Goal: Find specific page/section: Find specific page/section

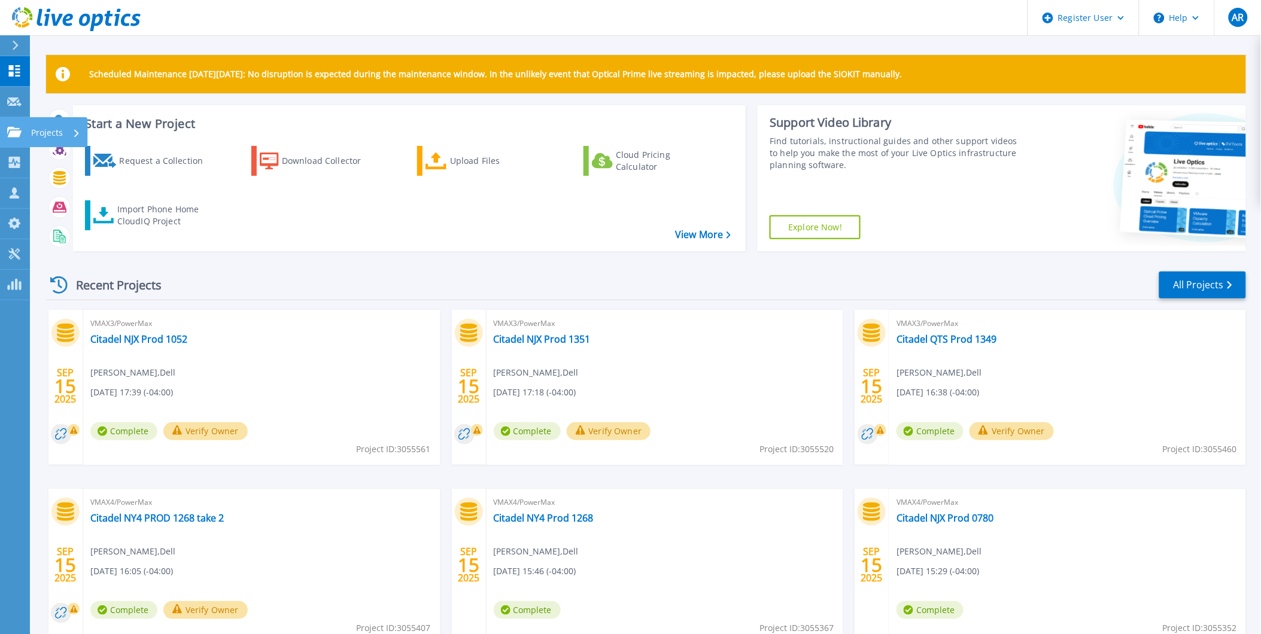
click at [13, 129] on icon at bounding box center [14, 132] width 14 height 10
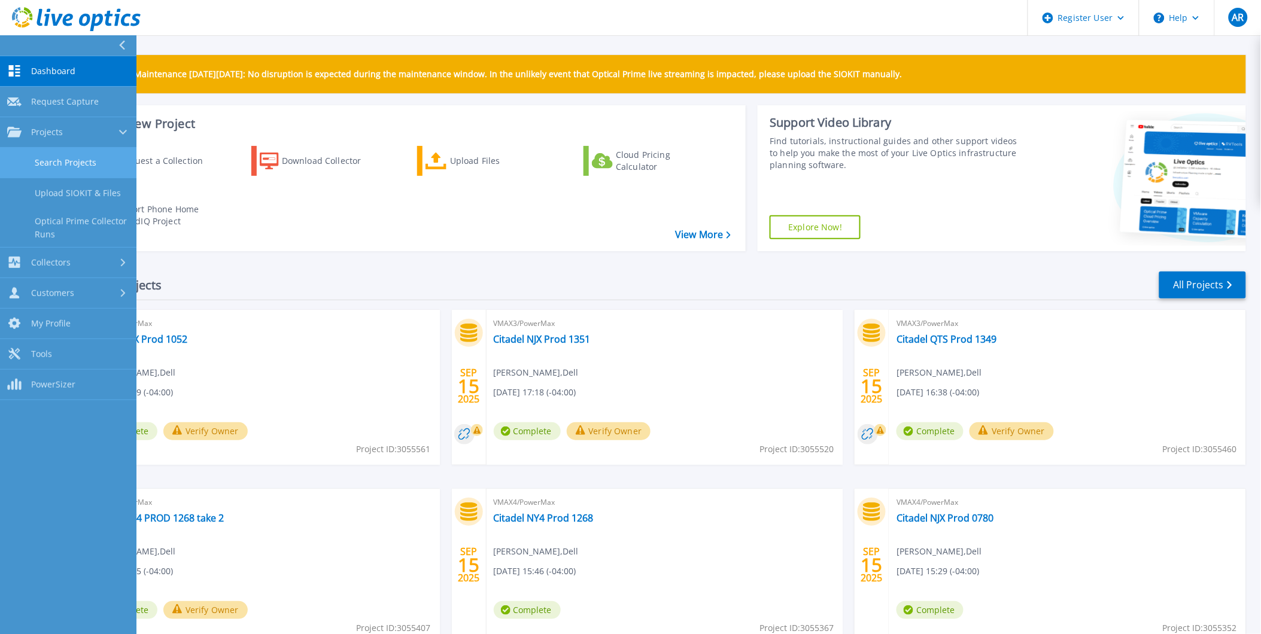
click at [84, 160] on link "Search Projects" at bounding box center [68, 163] width 136 height 31
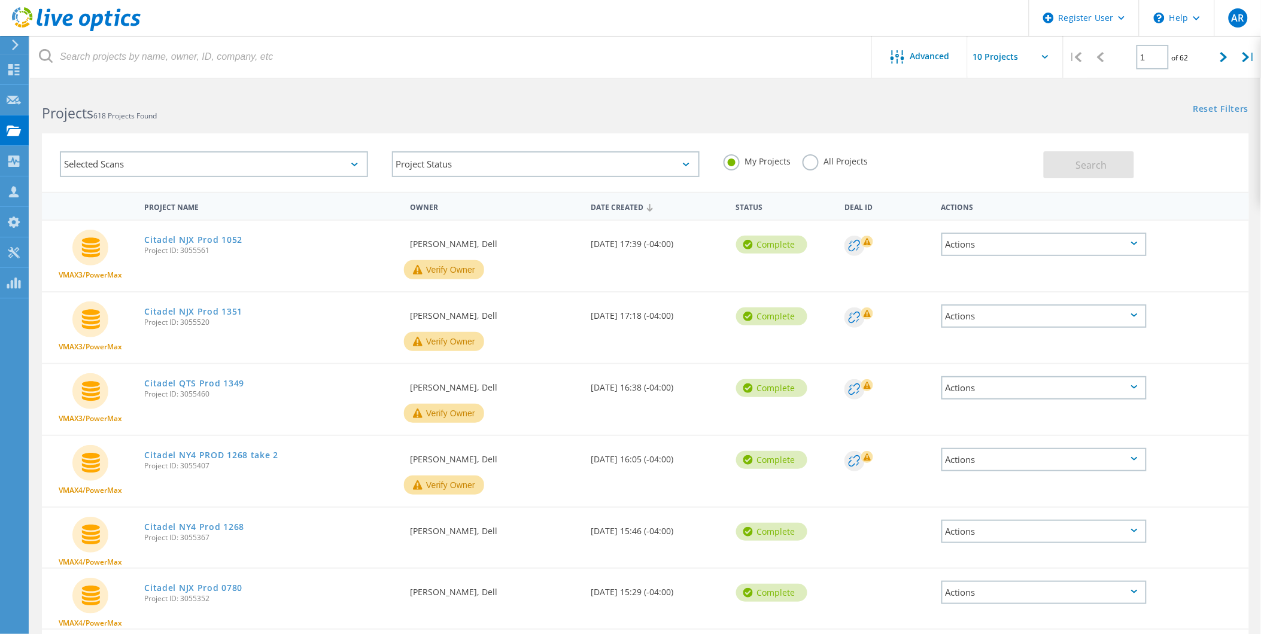
click at [820, 166] on div "All Projects" at bounding box center [834, 162] width 65 height 17
click at [815, 164] on label "All Projects" at bounding box center [834, 159] width 65 height 11
click at [0, 0] on input "All Projects" at bounding box center [0, 0] width 0 height 0
click at [921, 54] on span "Advanced" at bounding box center [929, 56] width 39 height 8
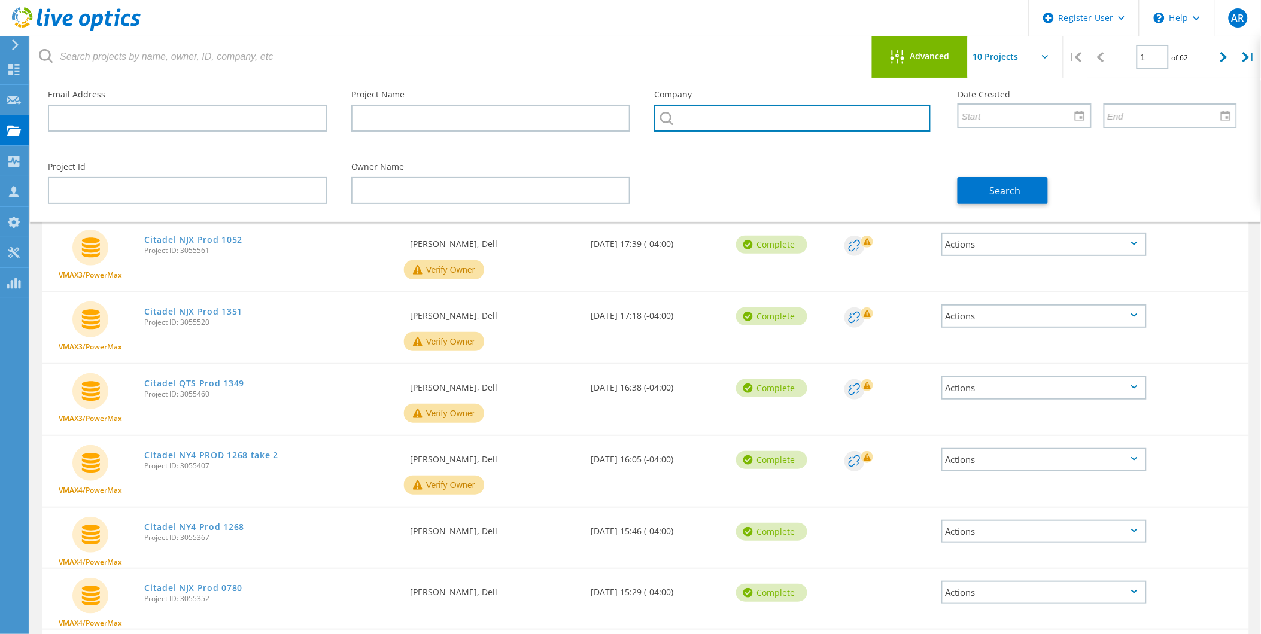
click at [781, 120] on input "text" at bounding box center [792, 118] width 276 height 27
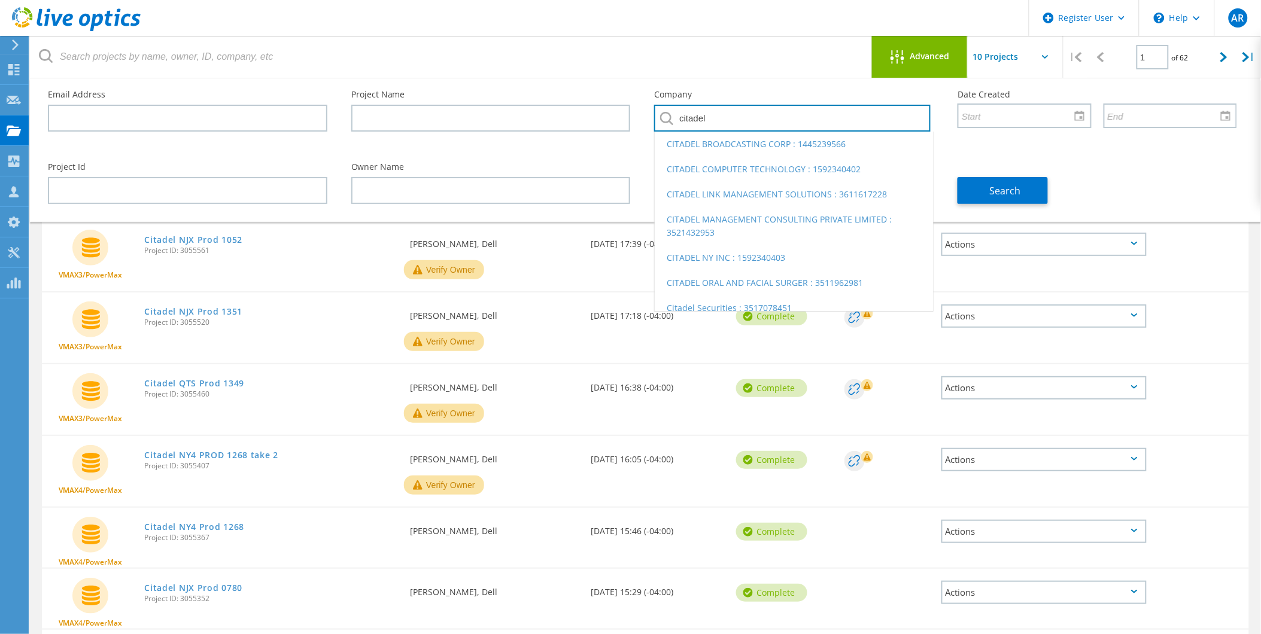
type input "citadel"
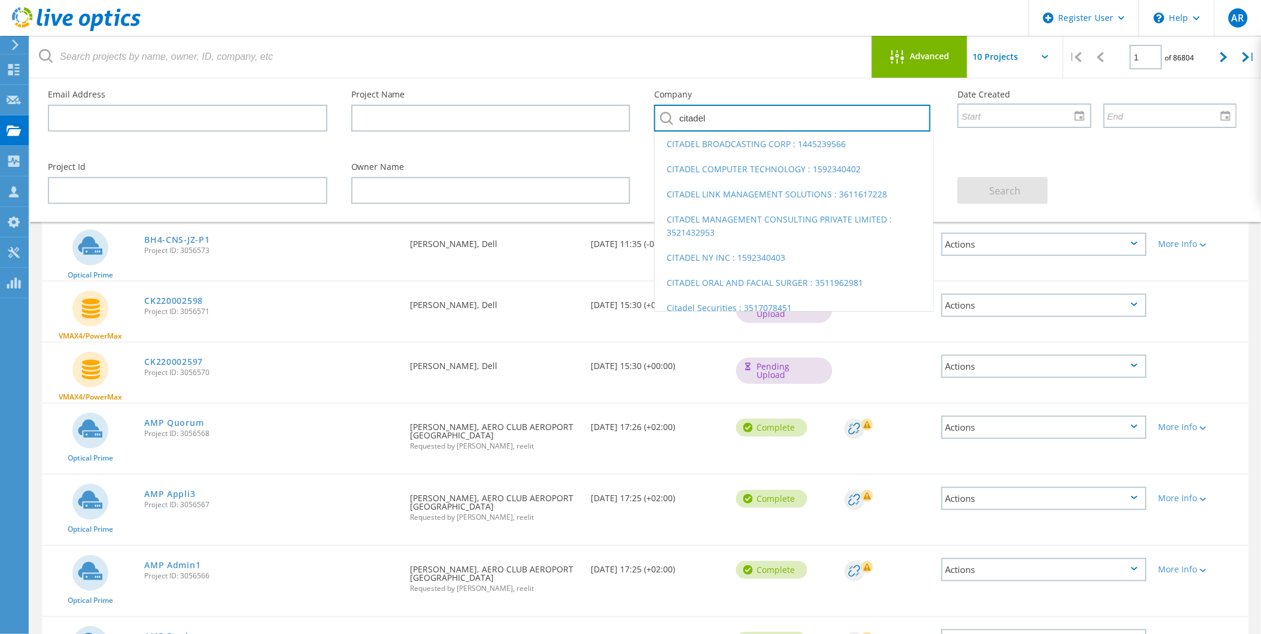
drag, startPoint x: 734, startPoint y: 116, endPoint x: 604, endPoint y: 114, distance: 129.8
click at [604, 114] on div "Email Address Project Name Company citadel CITADEL BROADCASTING CORP : 14452395…" at bounding box center [642, 114] width 1213 height 72
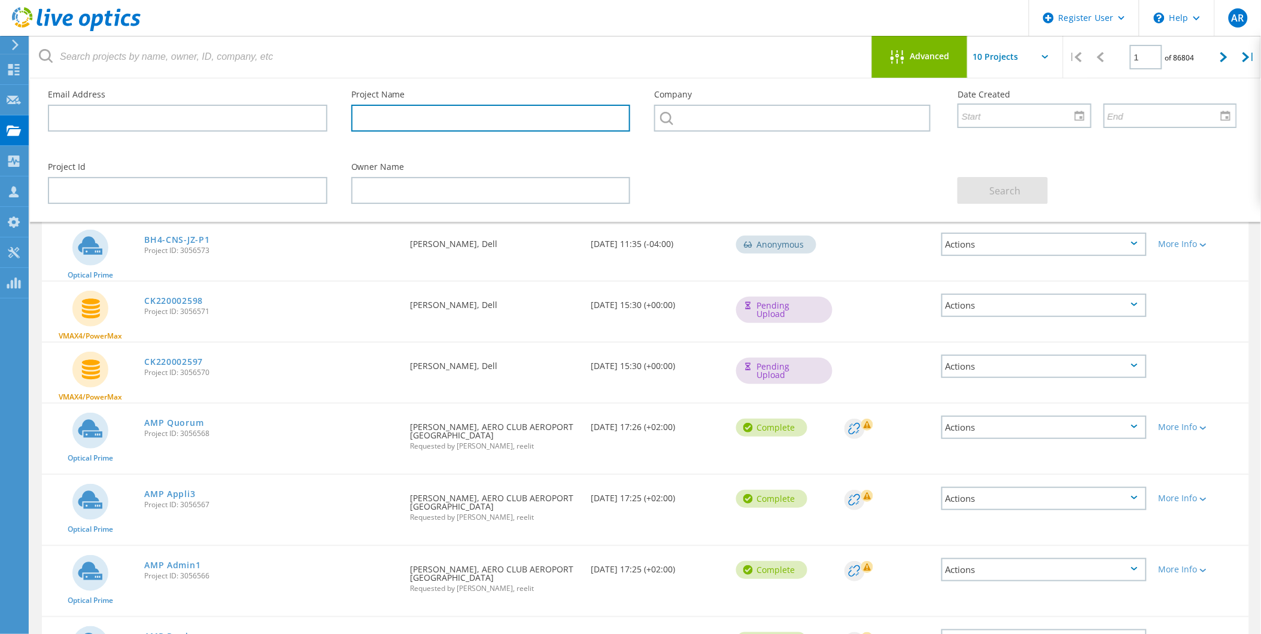
click at [379, 112] on input "text" at bounding box center [490, 118] width 279 height 27
type input "citadel"
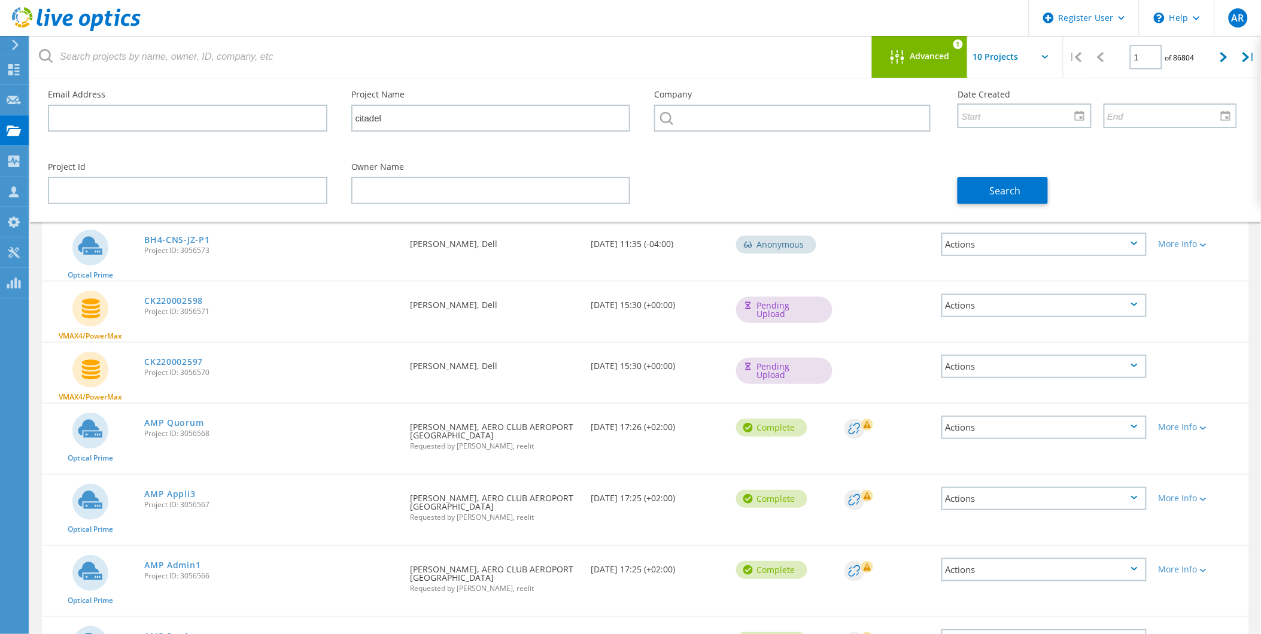
click at [918, 66] on div "Advanced 1" at bounding box center [920, 57] width 96 height 42
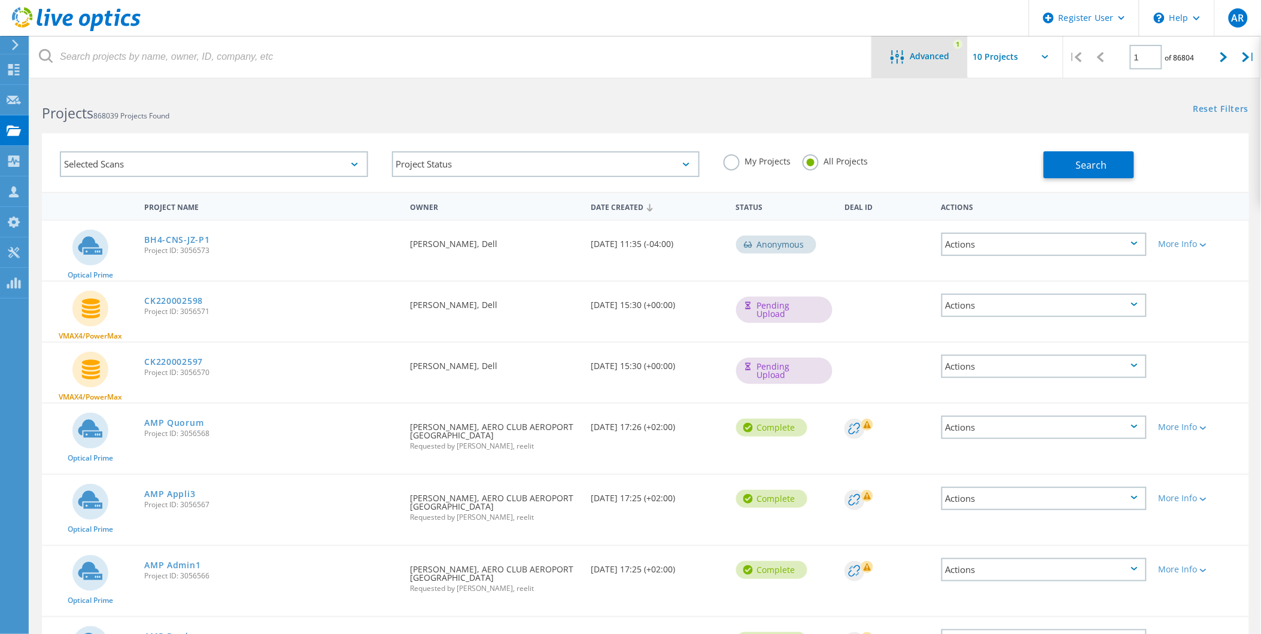
click at [918, 66] on div "Advanced 1" at bounding box center [920, 57] width 96 height 42
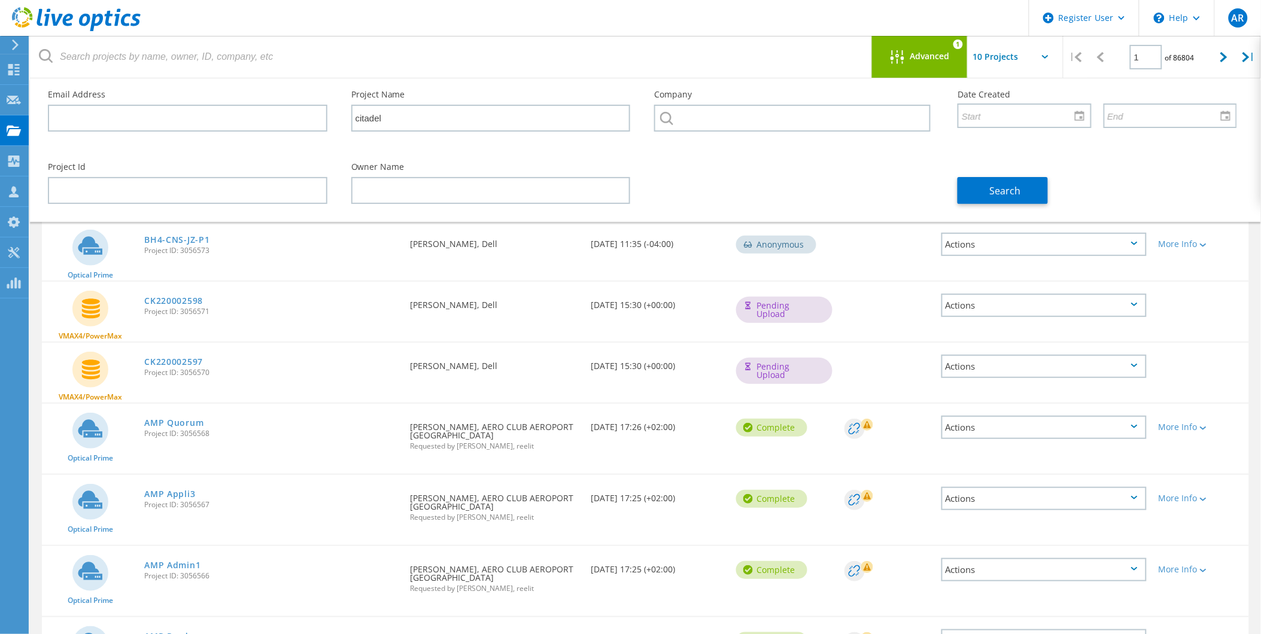
click at [912, 57] on span "Advanced" at bounding box center [929, 56] width 39 height 8
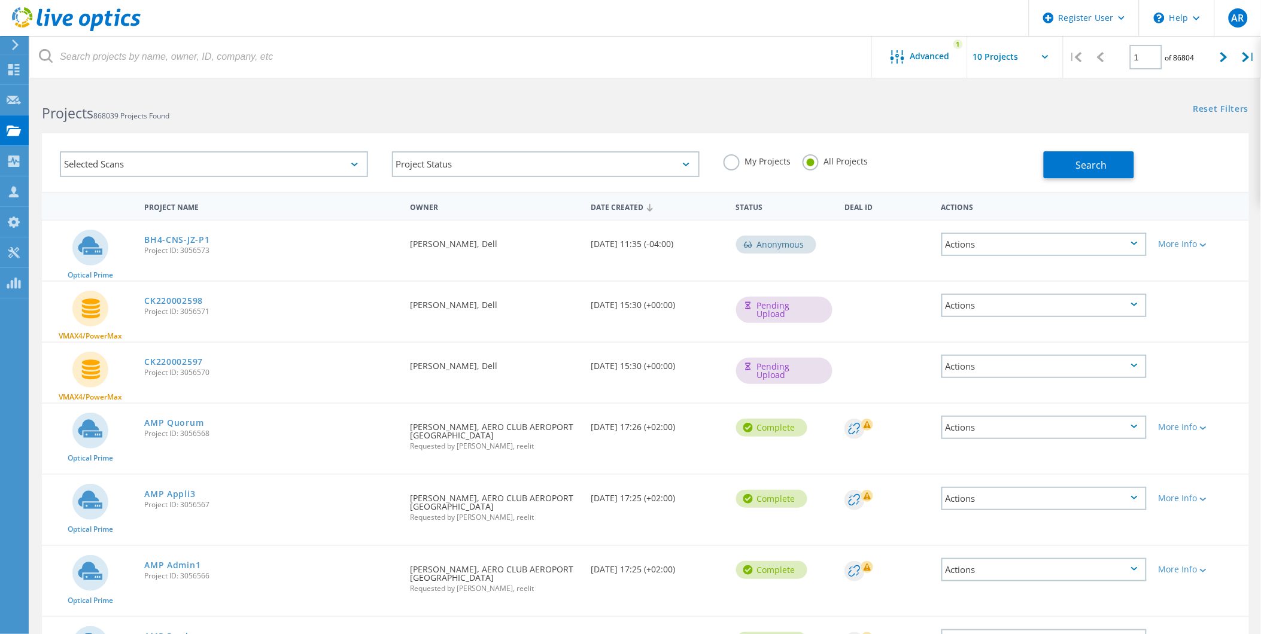
click at [343, 164] on div "Selected Scans" at bounding box center [214, 164] width 308 height 26
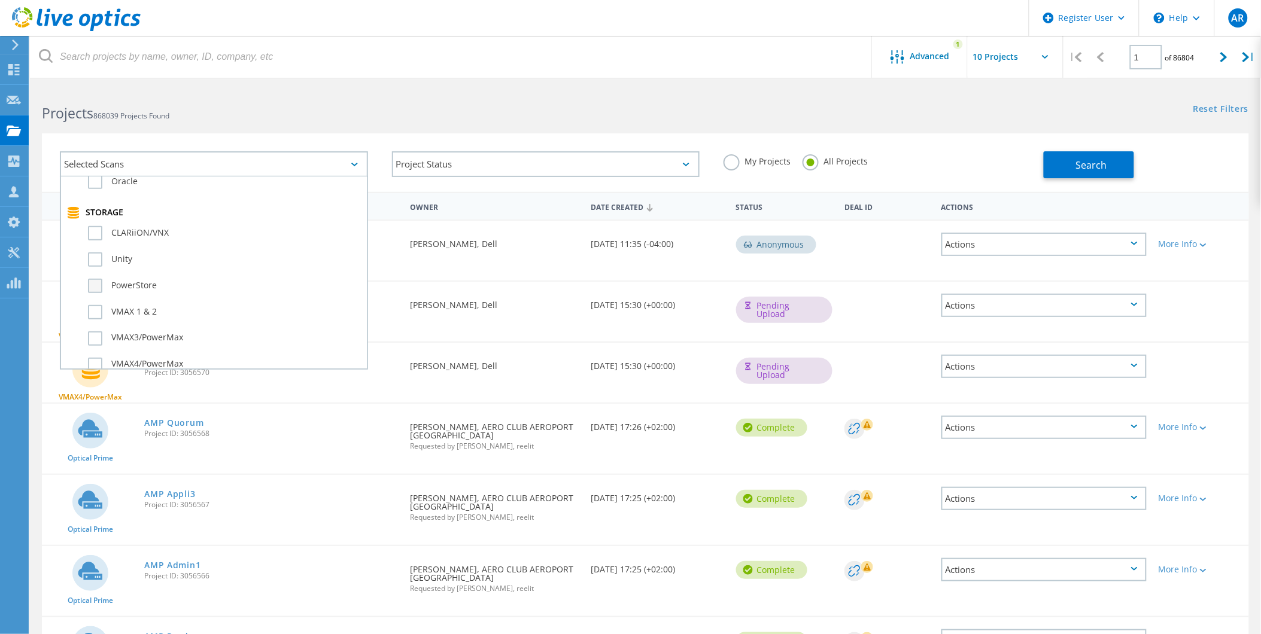
scroll to position [266, 0]
click at [95, 312] on label "VMAX3/PowerMax" at bounding box center [224, 319] width 273 height 14
click at [0, 0] on input "VMAX3/PowerMax" at bounding box center [0, 0] width 0 height 0
click at [96, 338] on label "VMAX4/PowerMax" at bounding box center [224, 345] width 273 height 14
click at [0, 0] on input "VMAX4/PowerMax" at bounding box center [0, 0] width 0 height 0
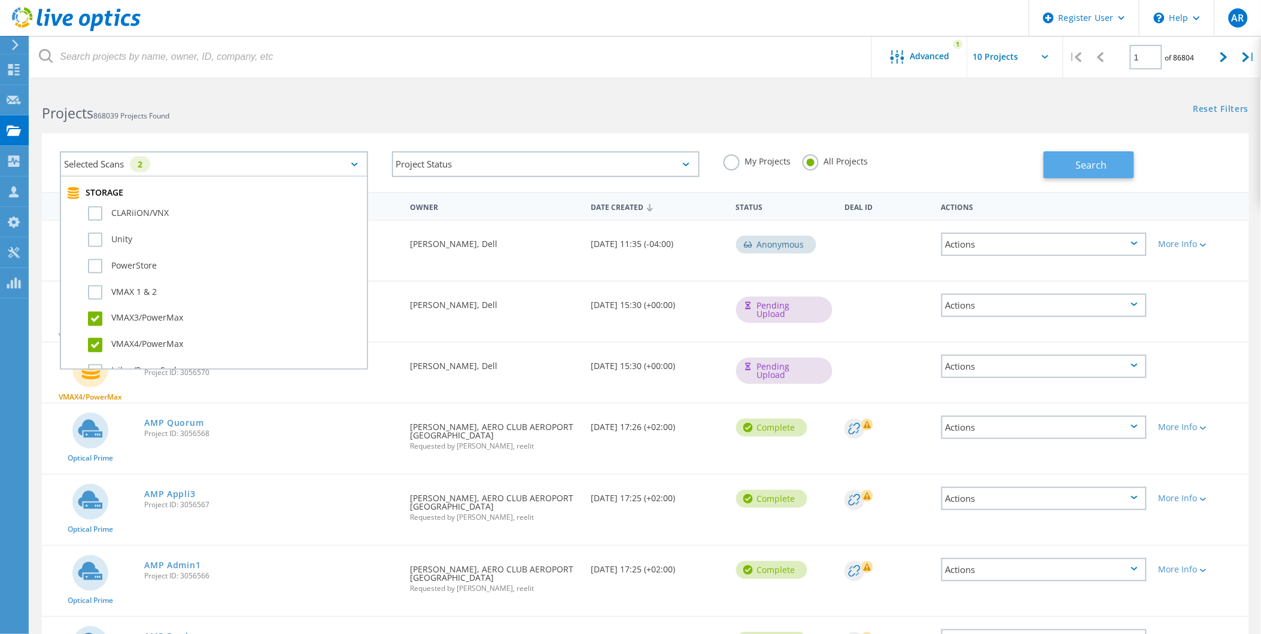
click at [1099, 162] on span "Search" at bounding box center [1091, 165] width 31 height 13
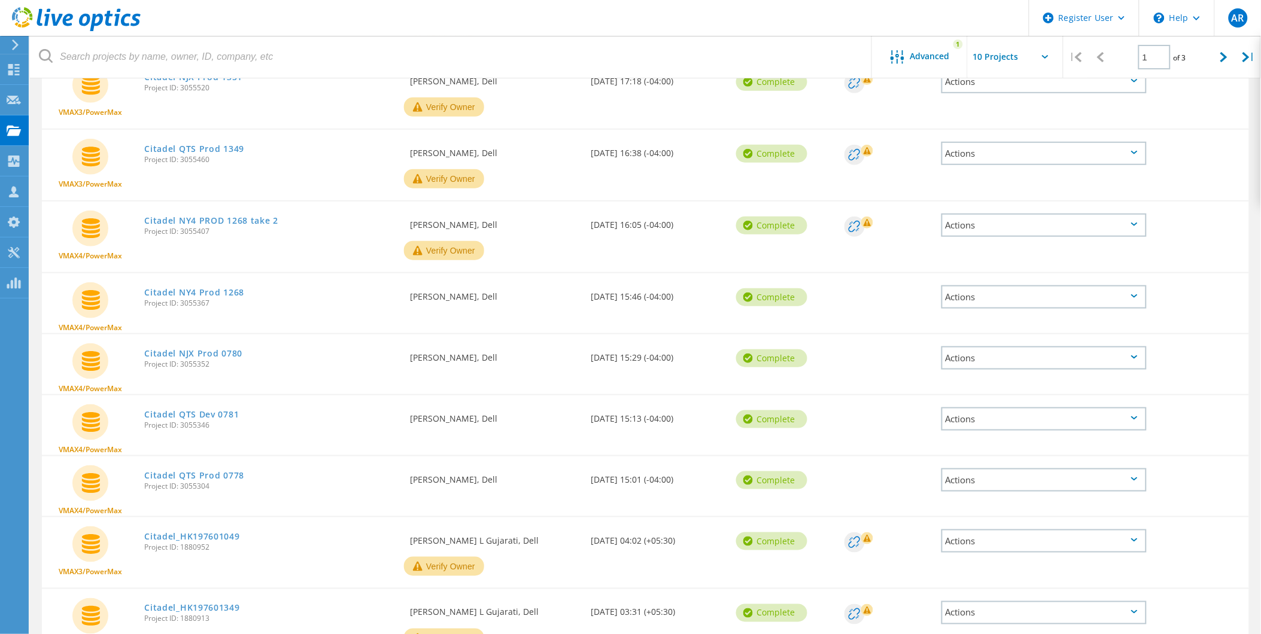
scroll to position [35, 0]
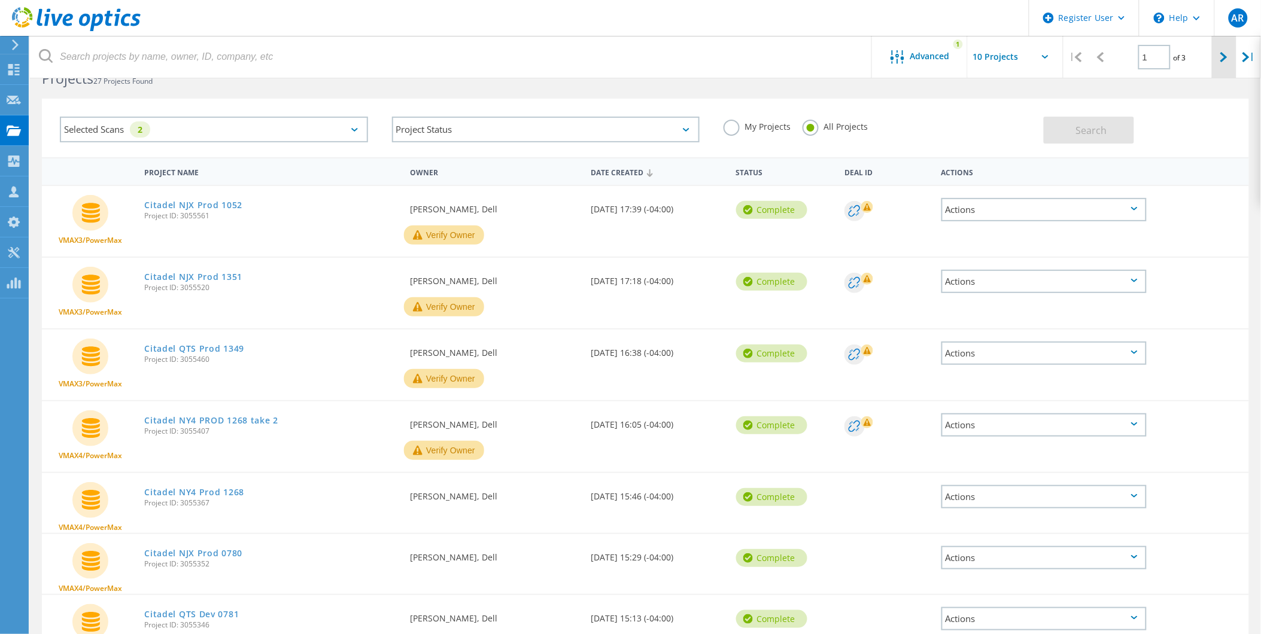
click at [1217, 57] on div at bounding box center [1223, 57] width 25 height 42
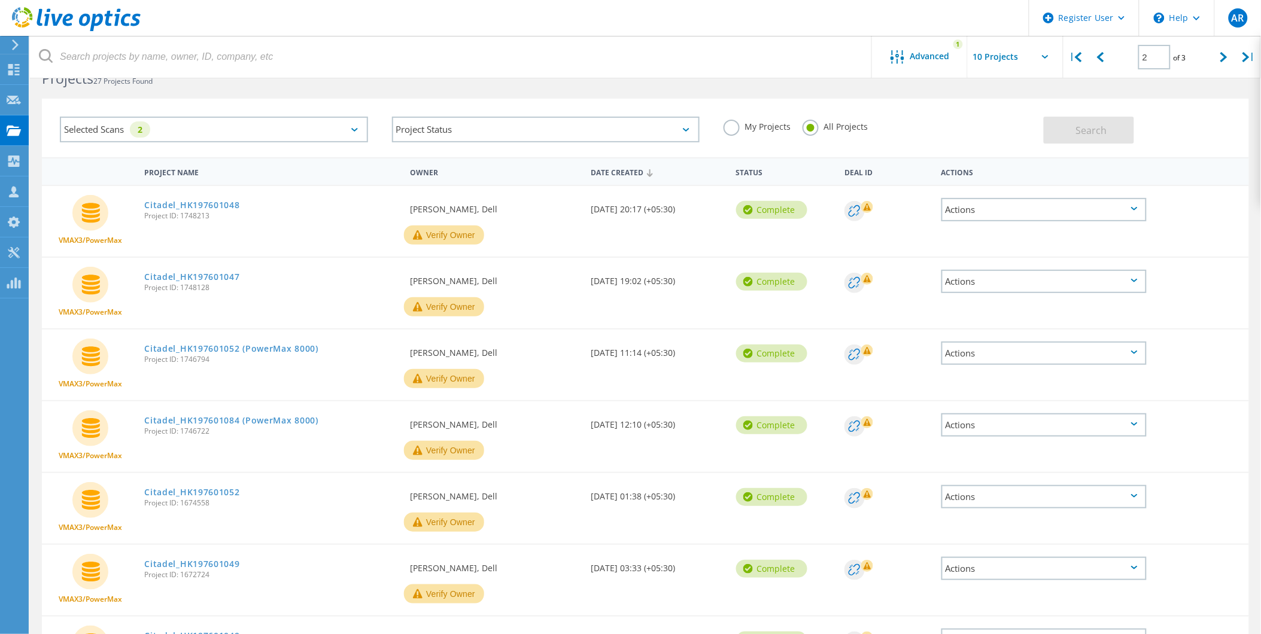
scroll to position [0, 0]
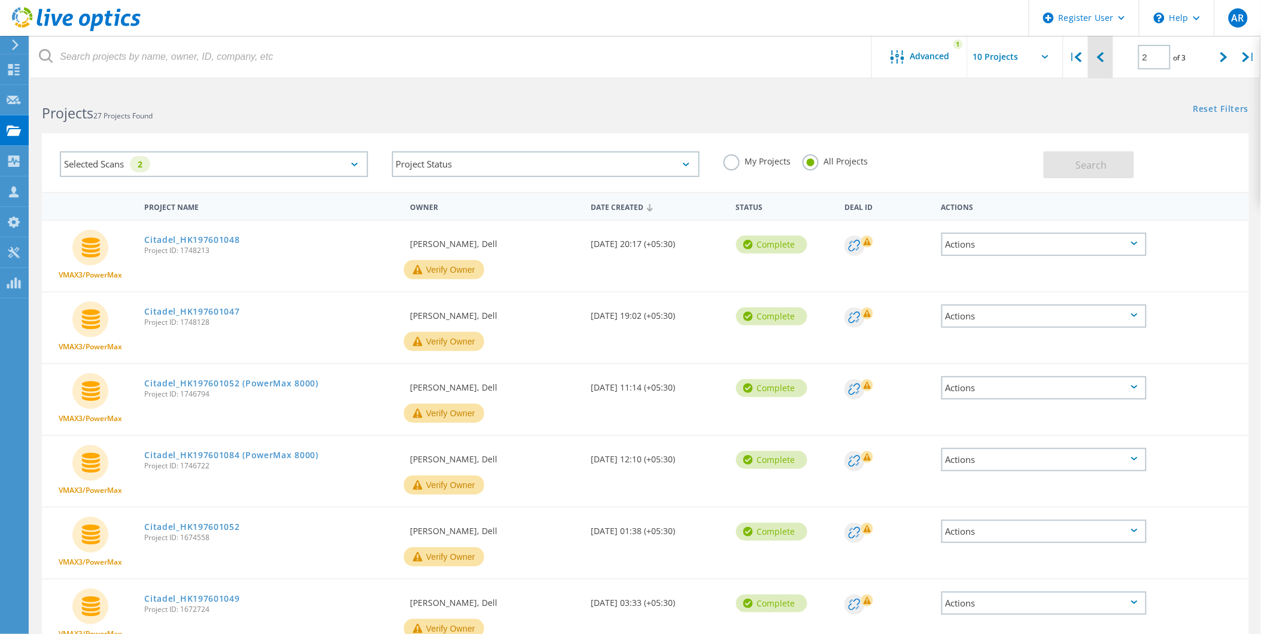
click at [1100, 57] on icon at bounding box center [1100, 57] width 7 height 10
type input "1"
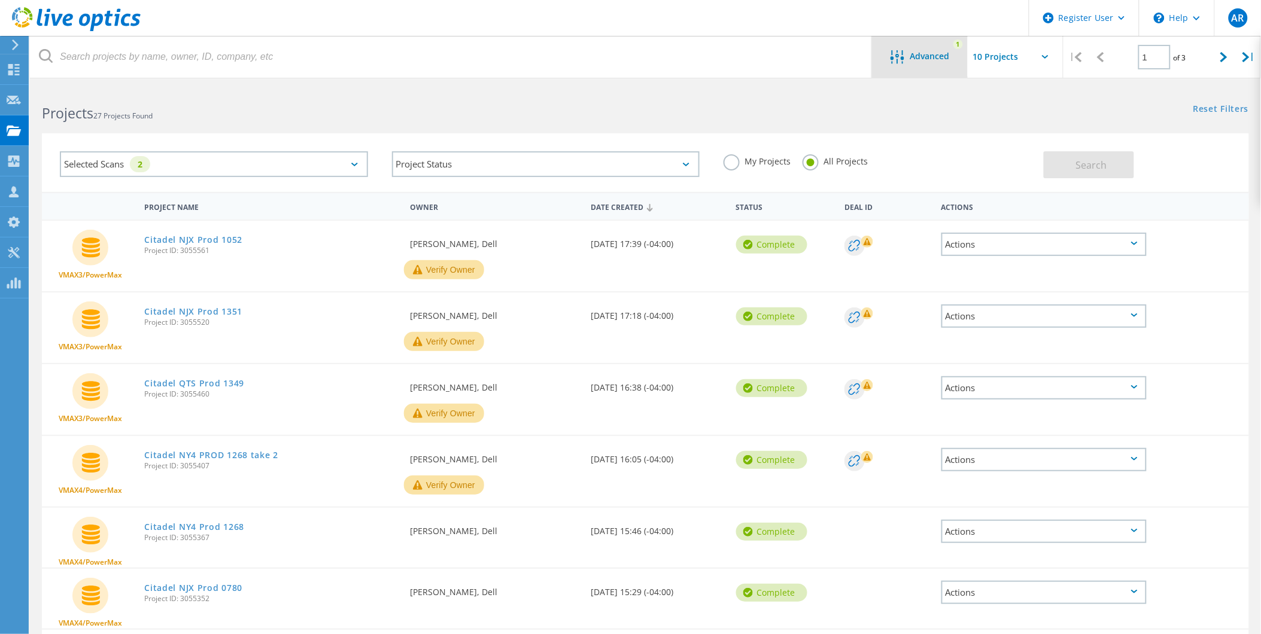
click at [899, 62] on icon at bounding box center [897, 57] width 14 height 14
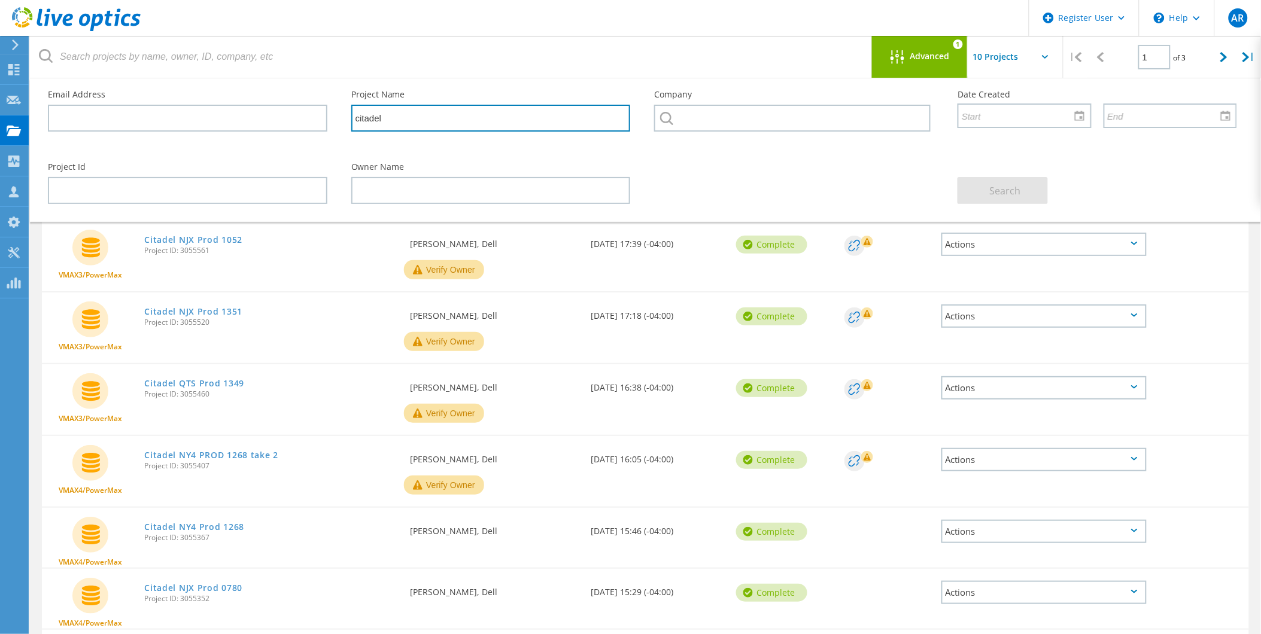
drag, startPoint x: 446, startPoint y: 121, endPoint x: 325, endPoint y: 116, distance: 120.3
click at [325, 116] on div "Email Address Project Name citadel Company Date Created" at bounding box center [642, 114] width 1213 height 72
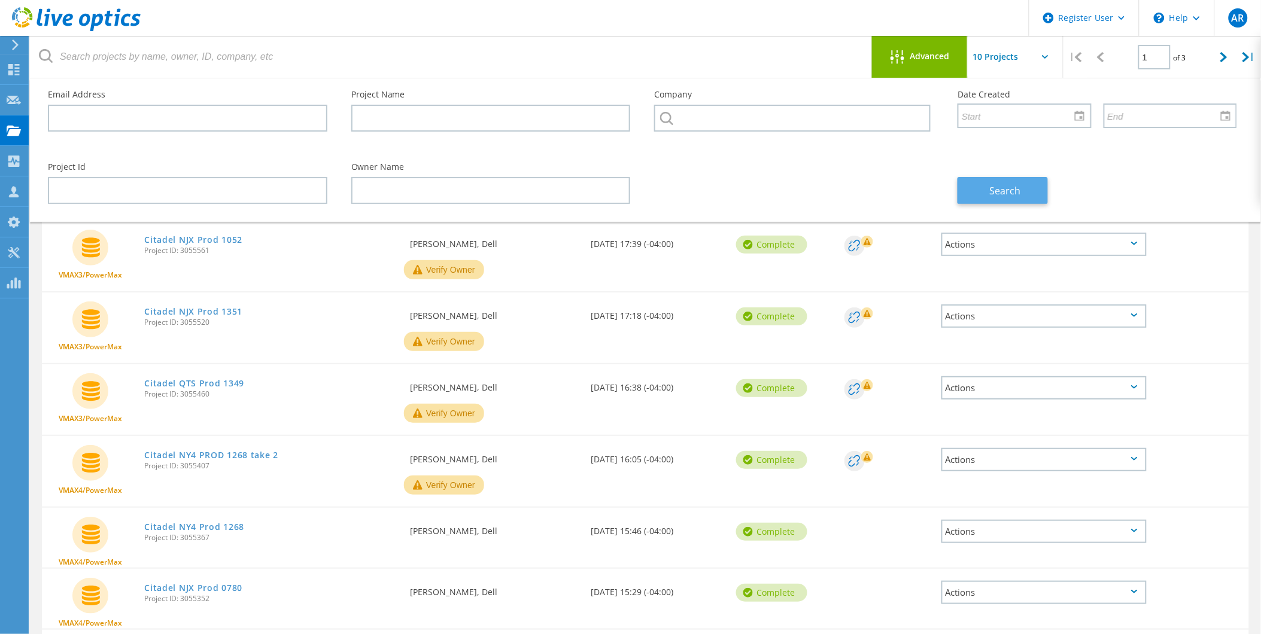
click at [992, 191] on span "Search" at bounding box center [1005, 190] width 31 height 13
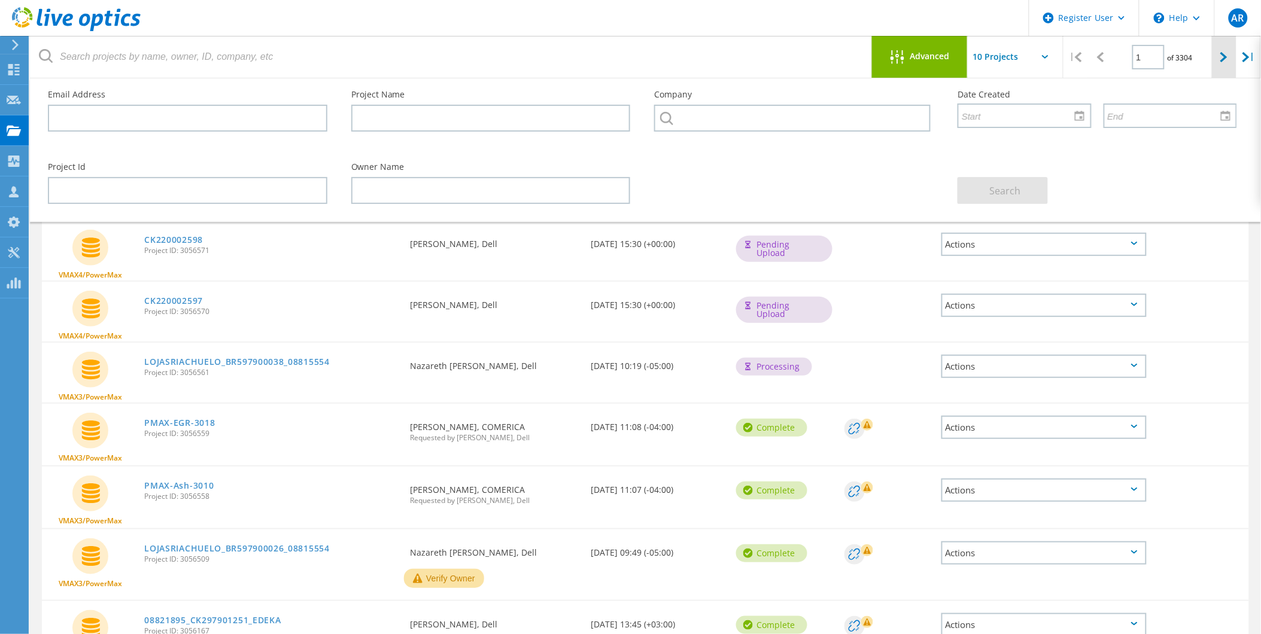
click at [1224, 56] on icon at bounding box center [1223, 57] width 7 height 10
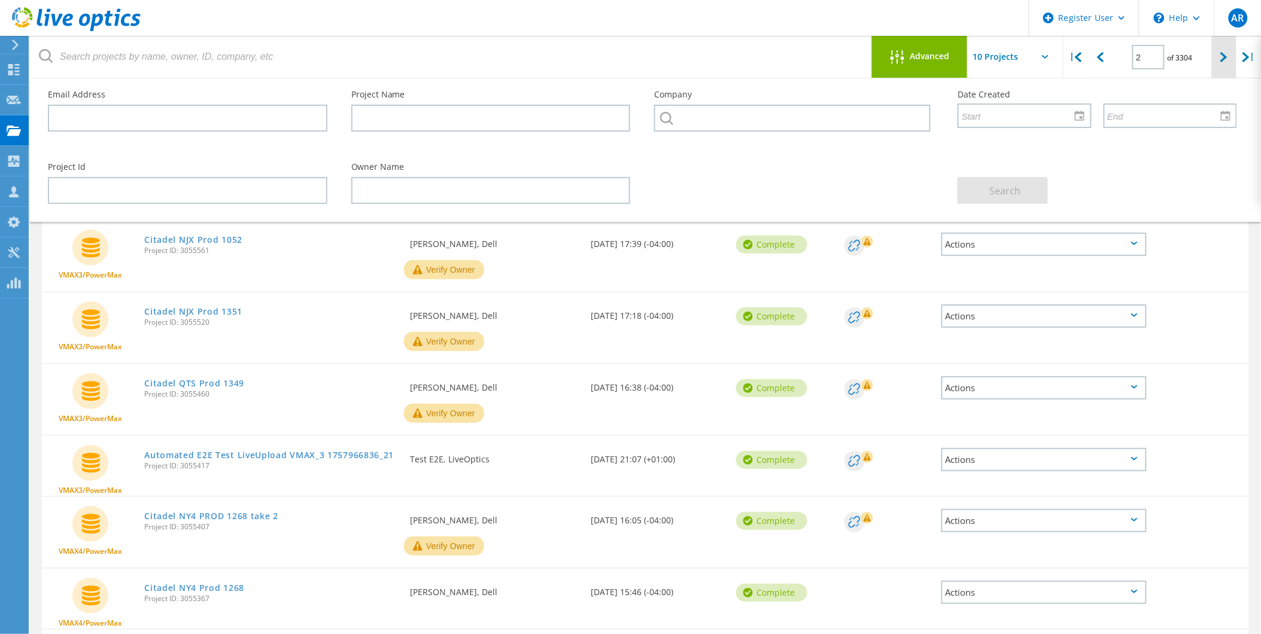
click at [1224, 56] on icon at bounding box center [1223, 57] width 7 height 10
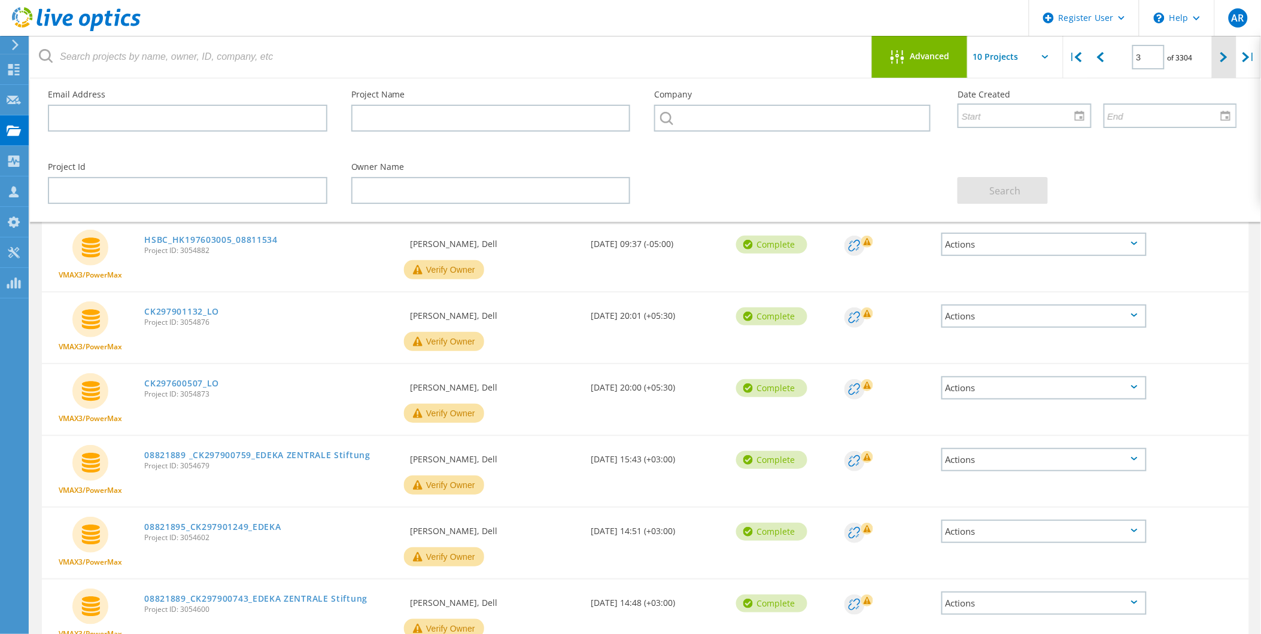
click at [1224, 56] on icon at bounding box center [1223, 57] width 7 height 10
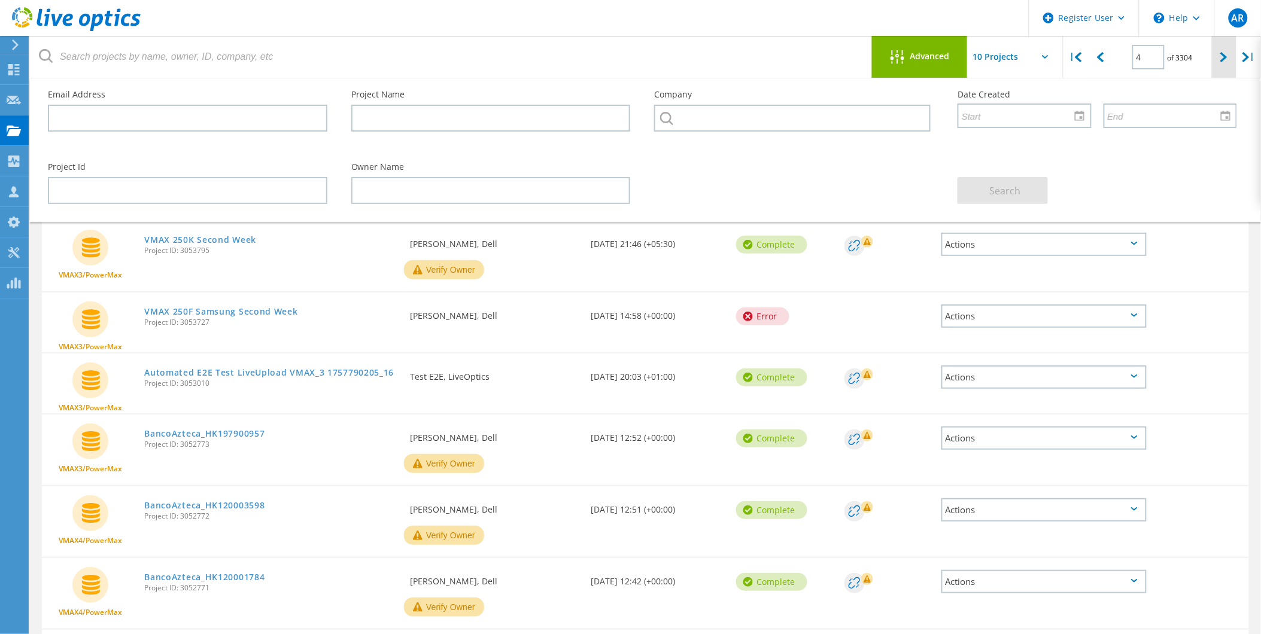
click at [1214, 50] on div at bounding box center [1223, 57] width 25 height 42
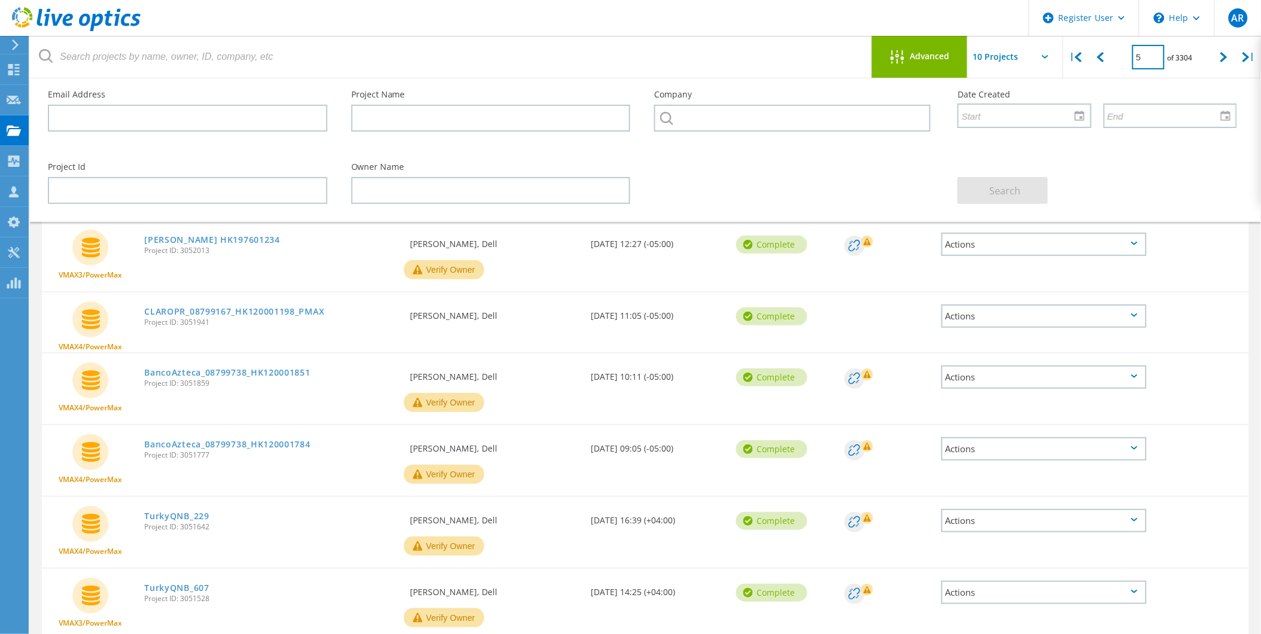
click at [1153, 61] on input "5" at bounding box center [1148, 57] width 32 height 25
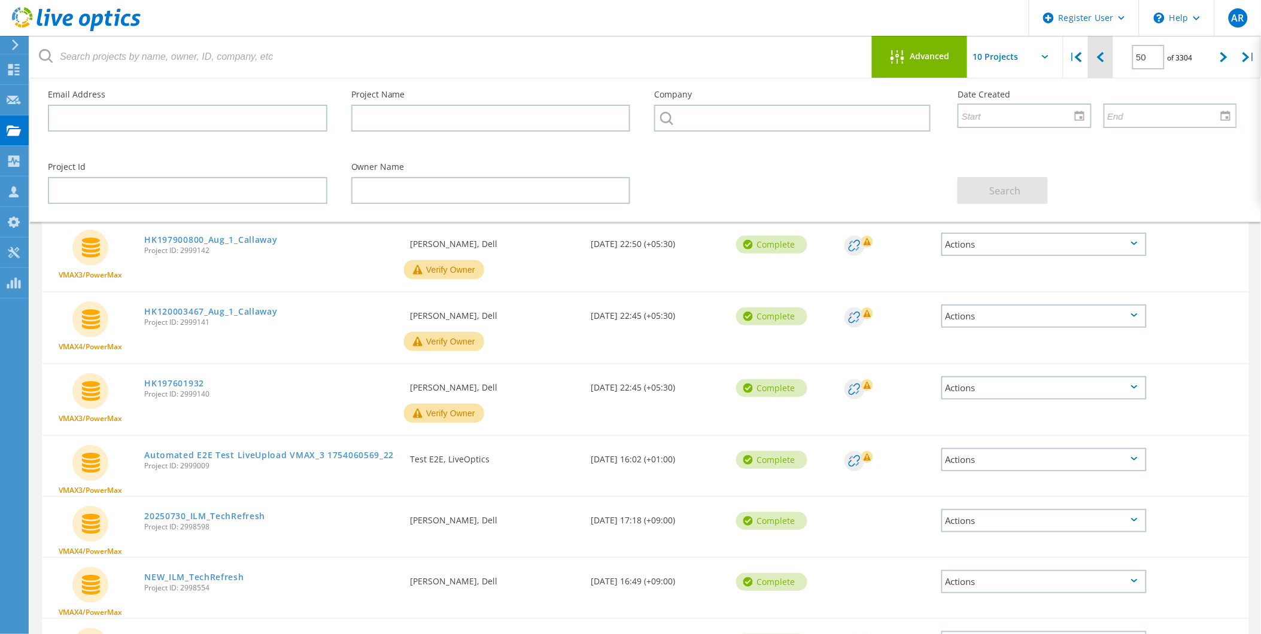
click at [1104, 56] on icon at bounding box center [1100, 57] width 7 height 10
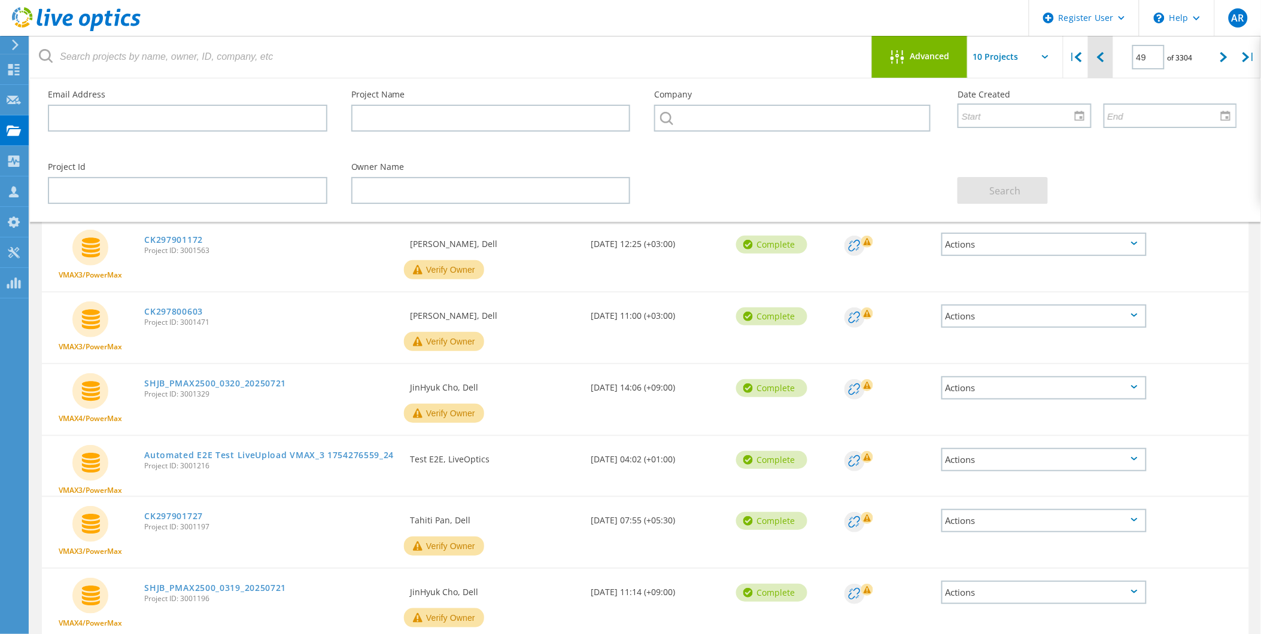
click at [1104, 56] on icon at bounding box center [1100, 57] width 7 height 10
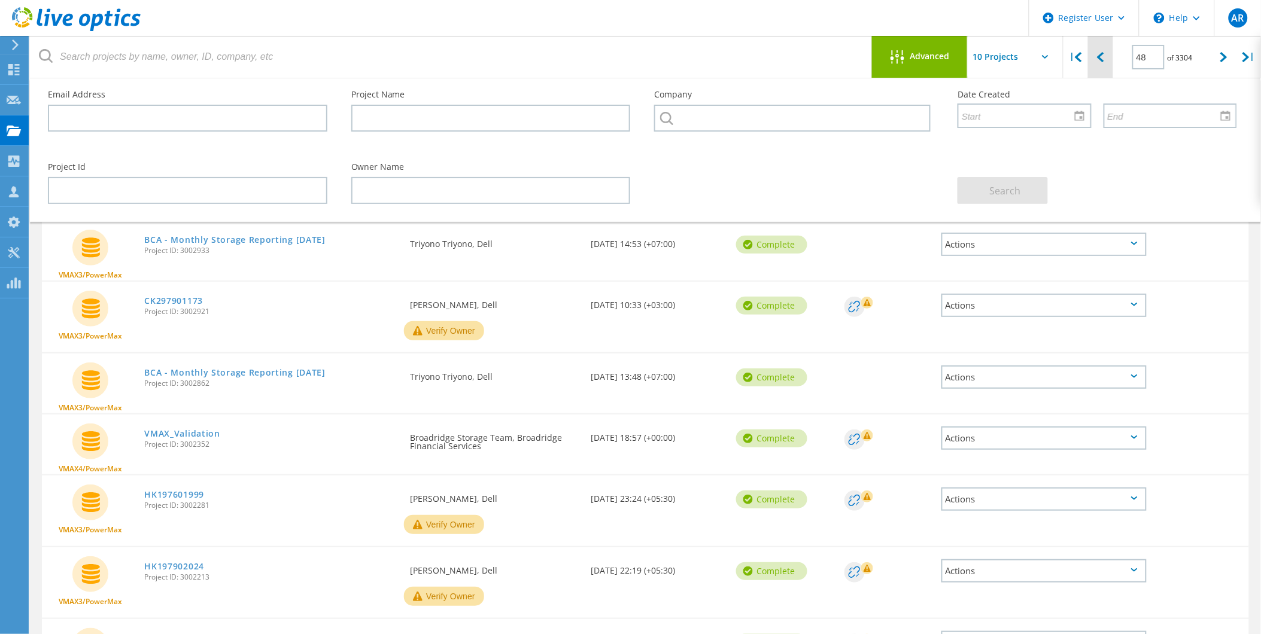
click at [1104, 56] on icon at bounding box center [1100, 57] width 7 height 10
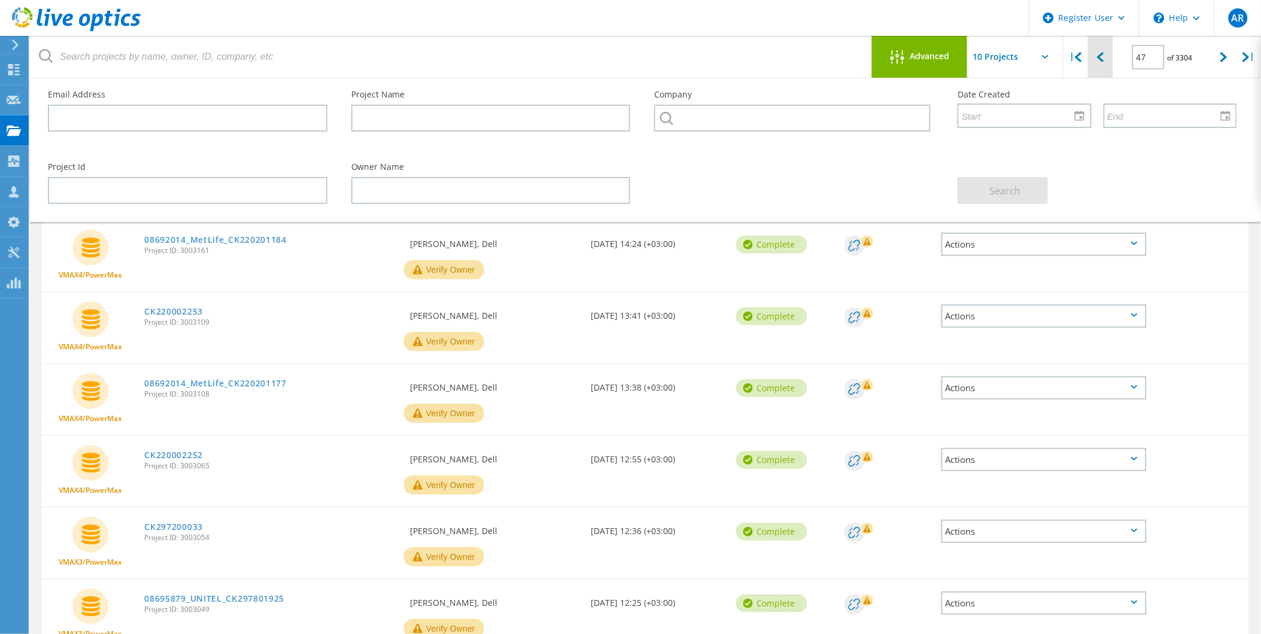
click at [1104, 56] on icon at bounding box center [1100, 57] width 7 height 10
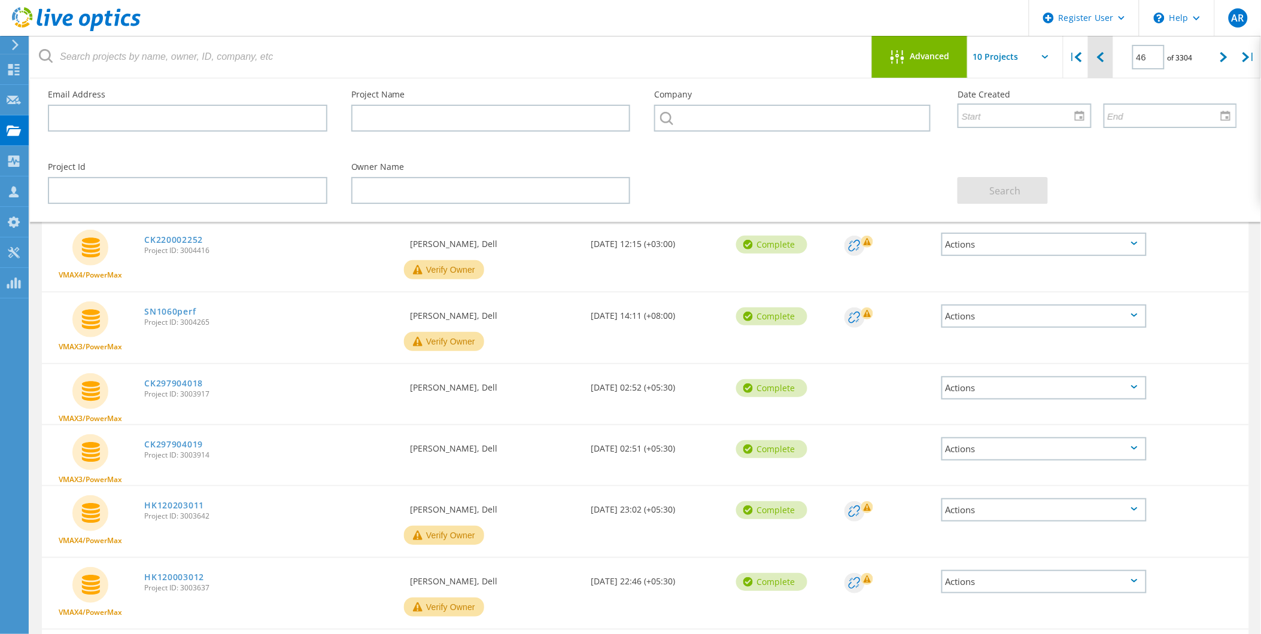
click at [1104, 56] on icon at bounding box center [1100, 57] width 7 height 10
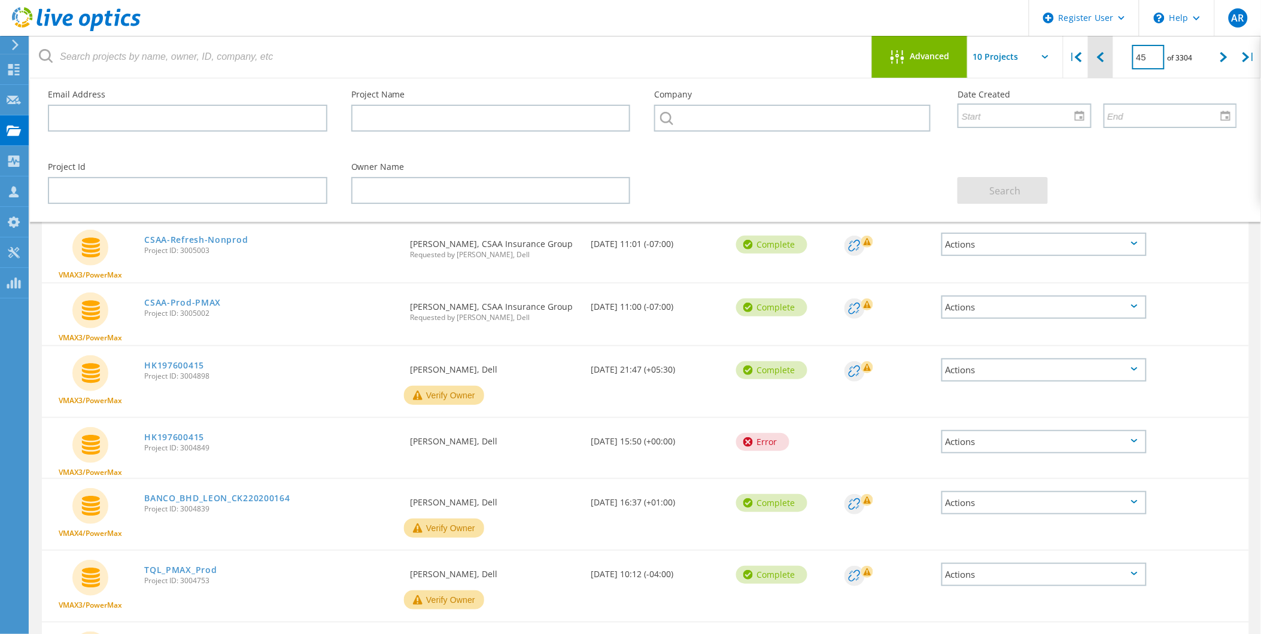
drag, startPoint x: 1159, startPoint y: 55, endPoint x: 1100, endPoint y: 52, distance: 59.9
click at [1100, 52] on div "| 45 of 3304 |" at bounding box center [1161, 57] width 197 height 42
click at [1147, 55] on input "45" at bounding box center [1148, 57] width 32 height 25
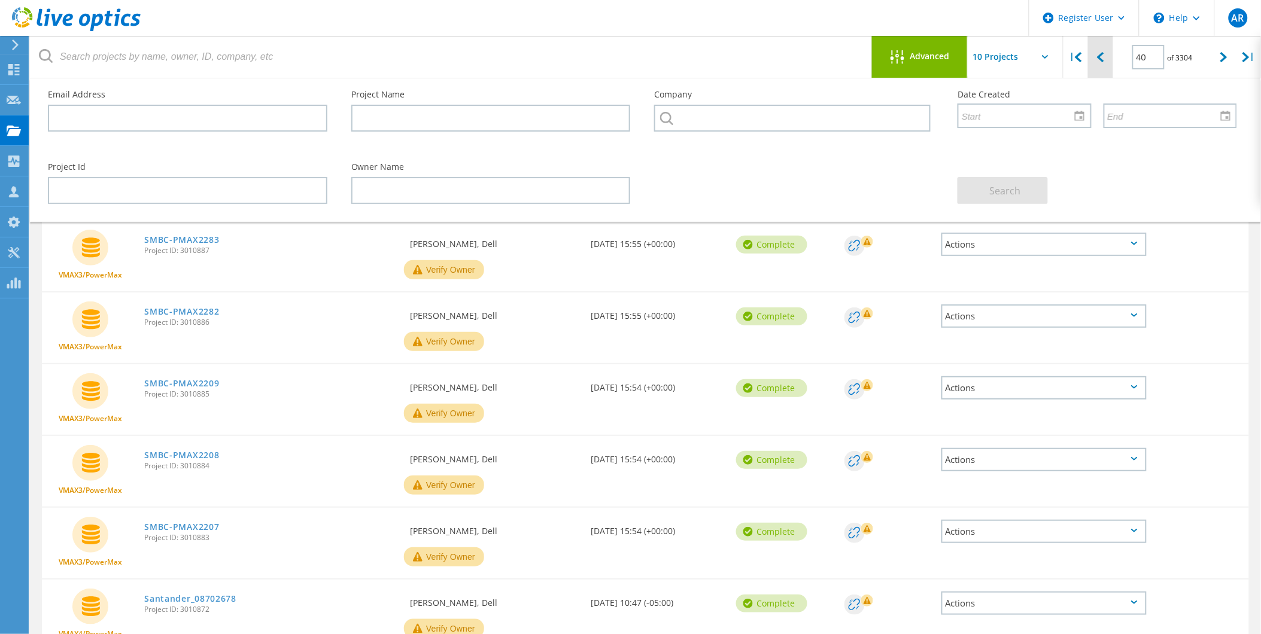
click at [1101, 54] on icon at bounding box center [1100, 57] width 7 height 10
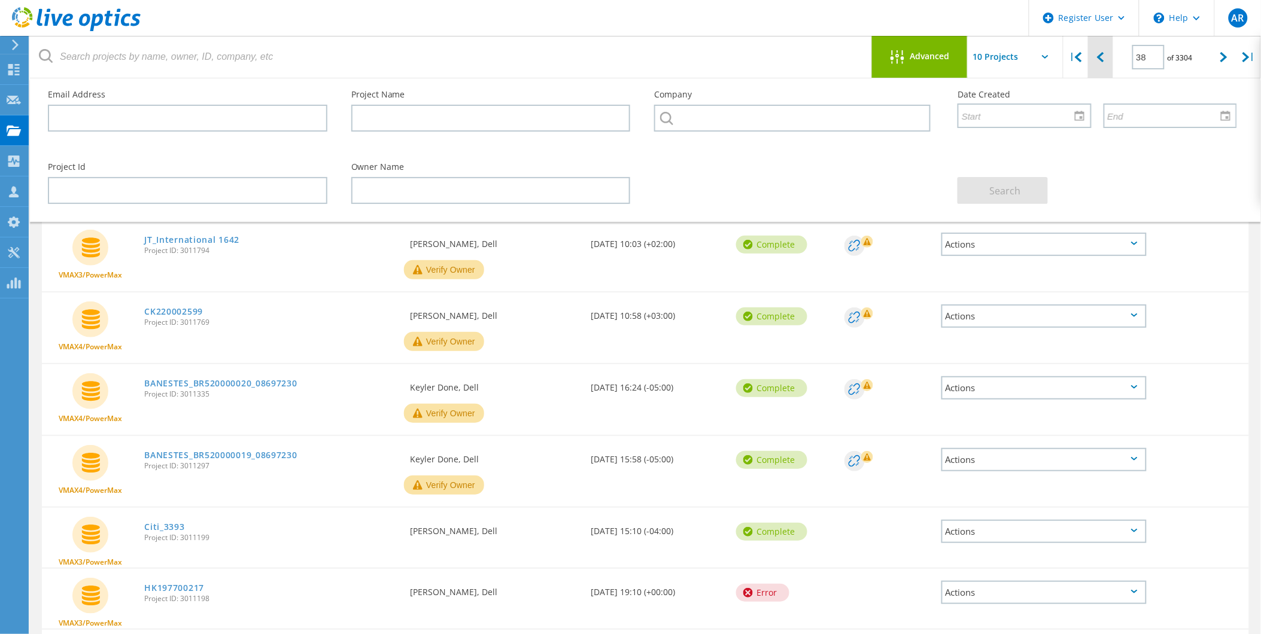
click at [1101, 54] on icon at bounding box center [1100, 57] width 7 height 10
type input "37"
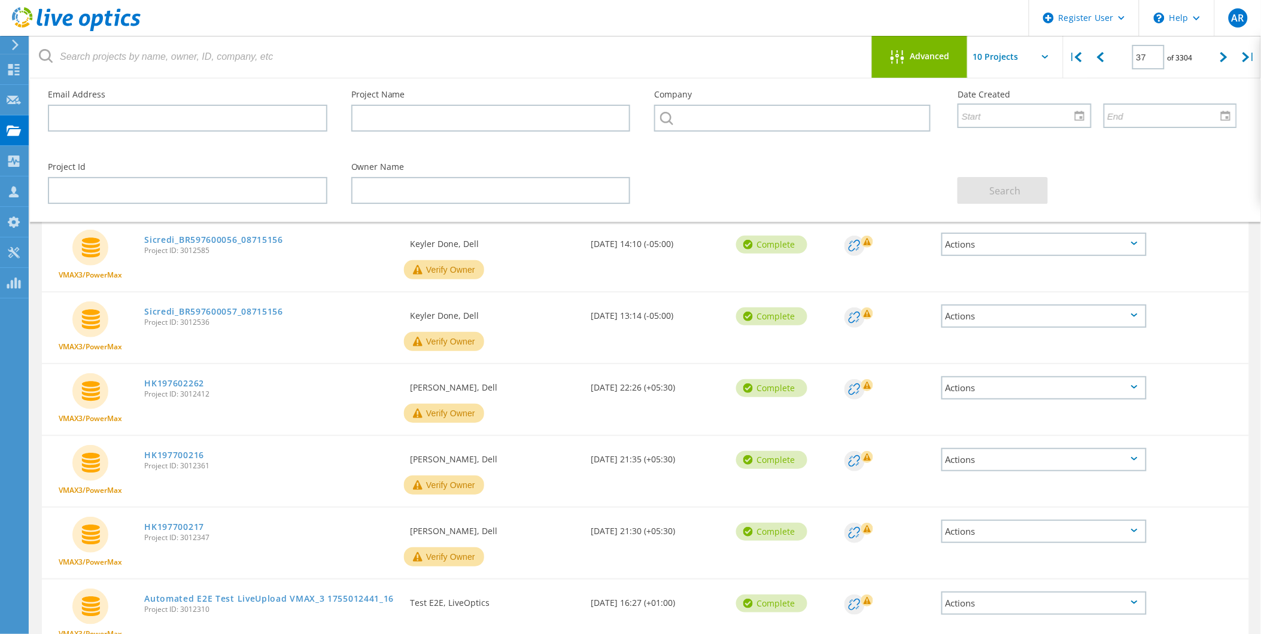
click at [1052, 54] on input "text" at bounding box center [1027, 57] width 120 height 42
click at [1036, 145] on div "Show 40 Projects" at bounding box center [1028, 148] width 118 height 20
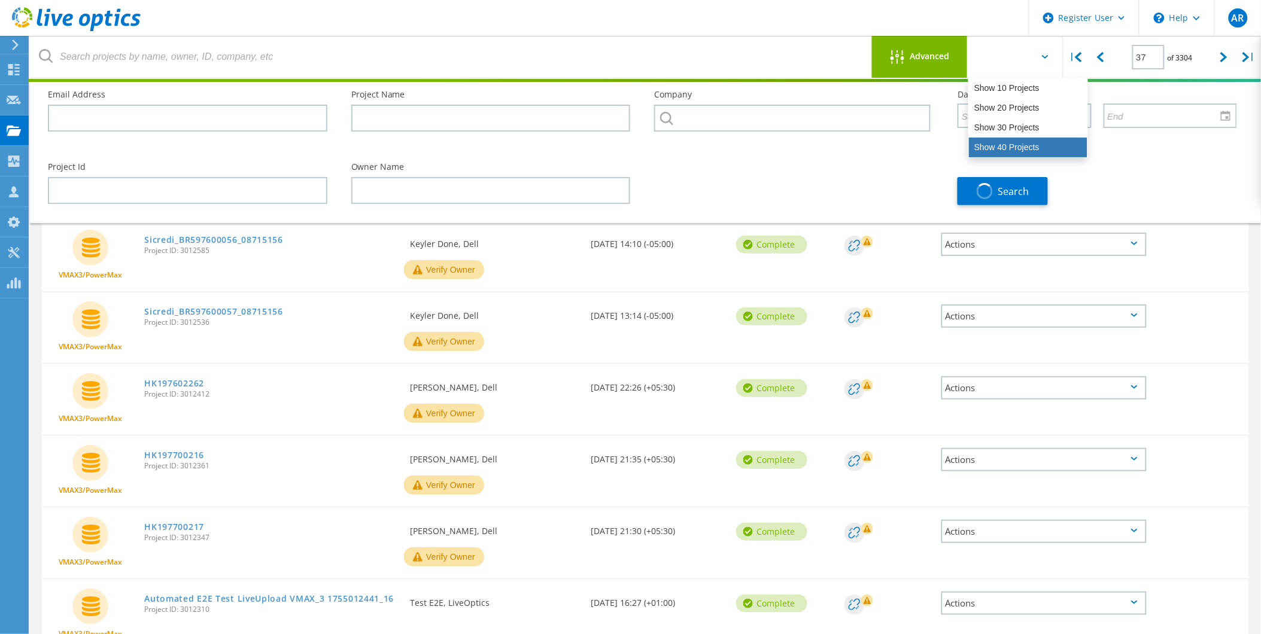
type input "Show 40 Projects"
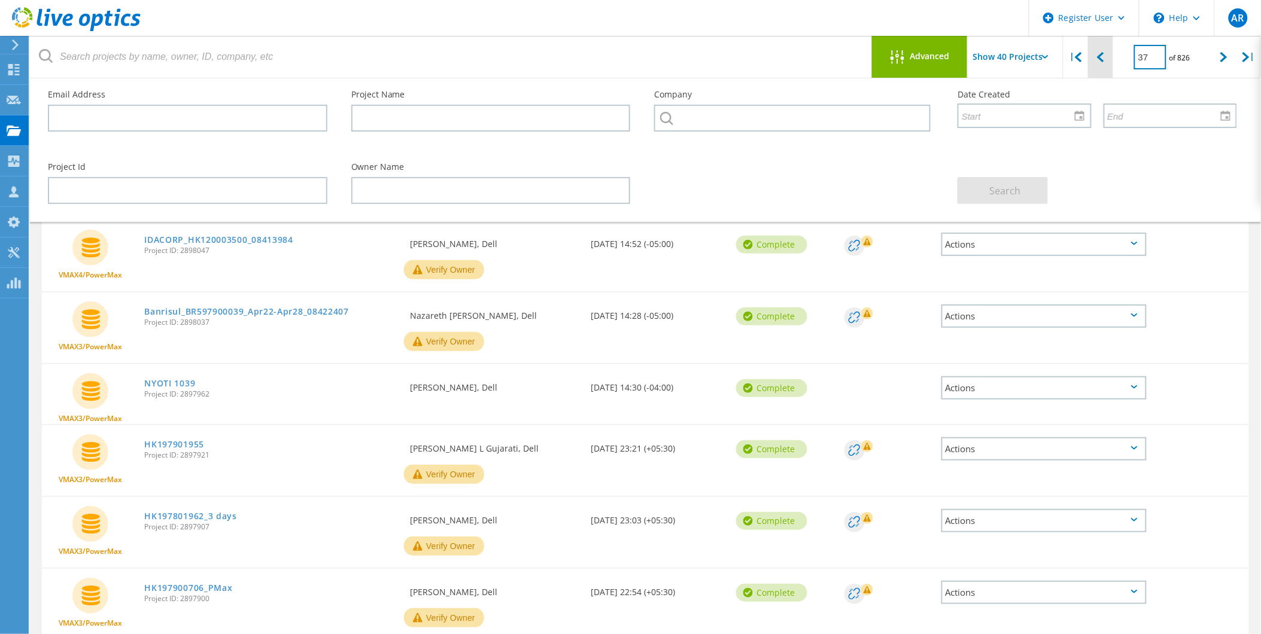
drag, startPoint x: 1151, startPoint y: 55, endPoint x: 1110, endPoint y: 56, distance: 41.3
click at [1110, 56] on div "| 37 of 826 |" at bounding box center [1161, 57] width 197 height 42
click at [1152, 56] on input "37" at bounding box center [1150, 57] width 32 height 25
type input "3"
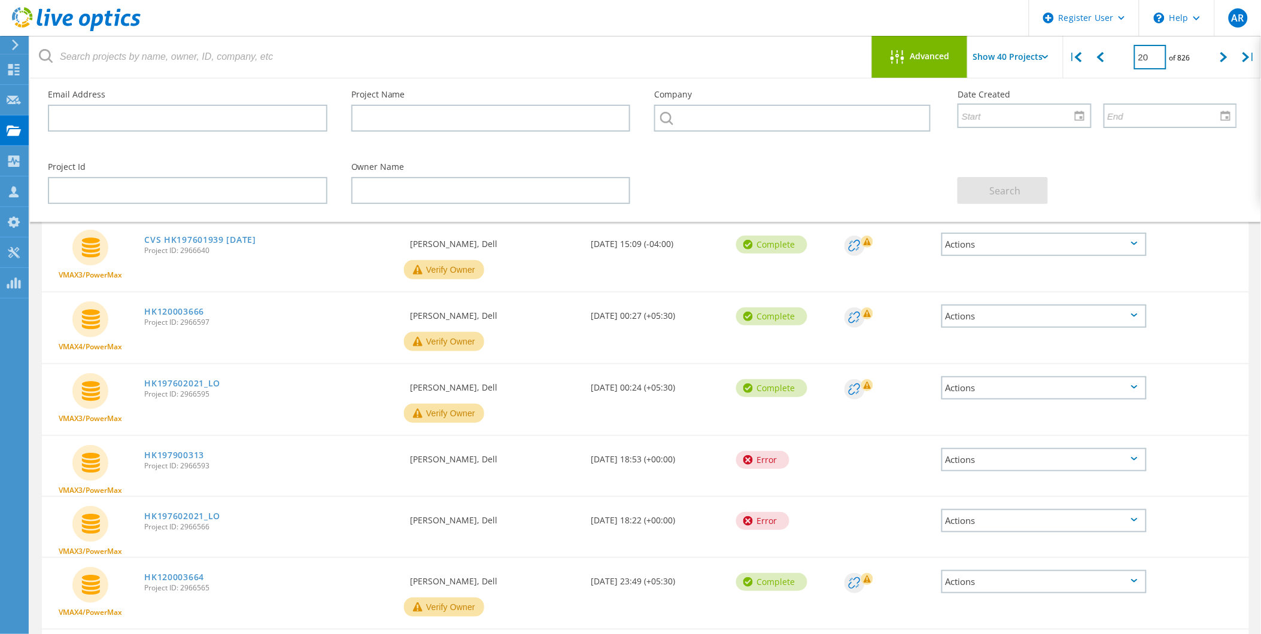
drag, startPoint x: 1153, startPoint y: 53, endPoint x: 1126, endPoint y: 55, distance: 27.0
click at [1126, 55] on div "20 of 826" at bounding box center [1162, 53] width 99 height 34
click at [1155, 55] on input "20" at bounding box center [1150, 57] width 32 height 25
type input "2"
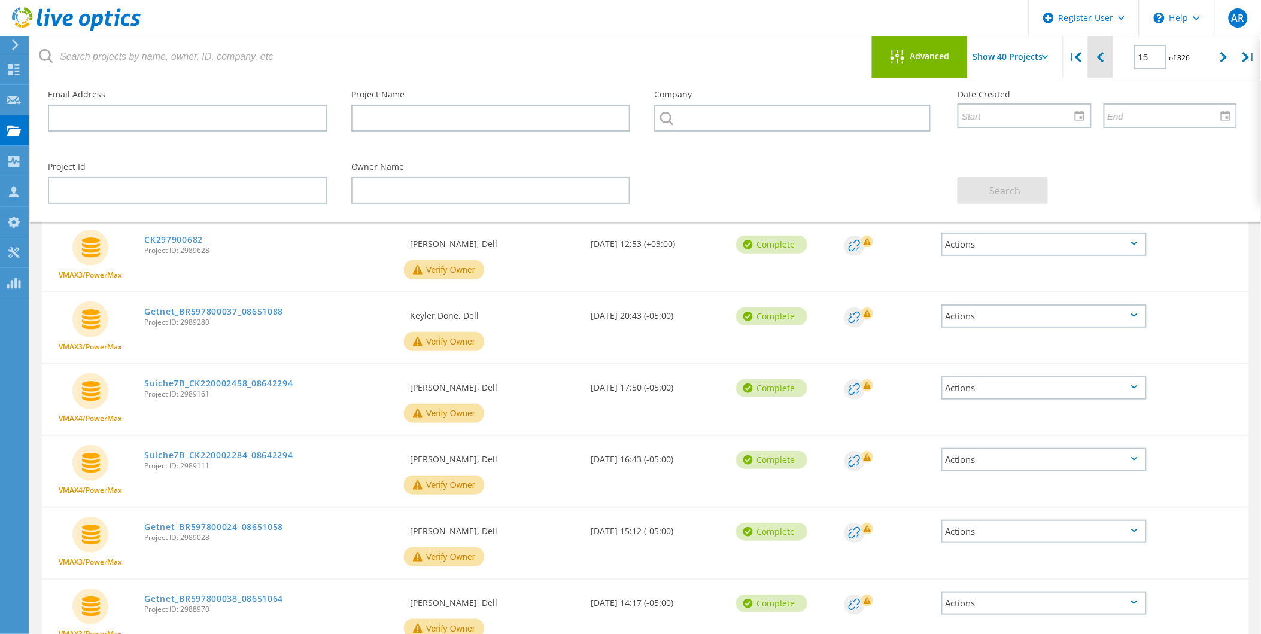
click at [1104, 60] on icon at bounding box center [1100, 57] width 7 height 10
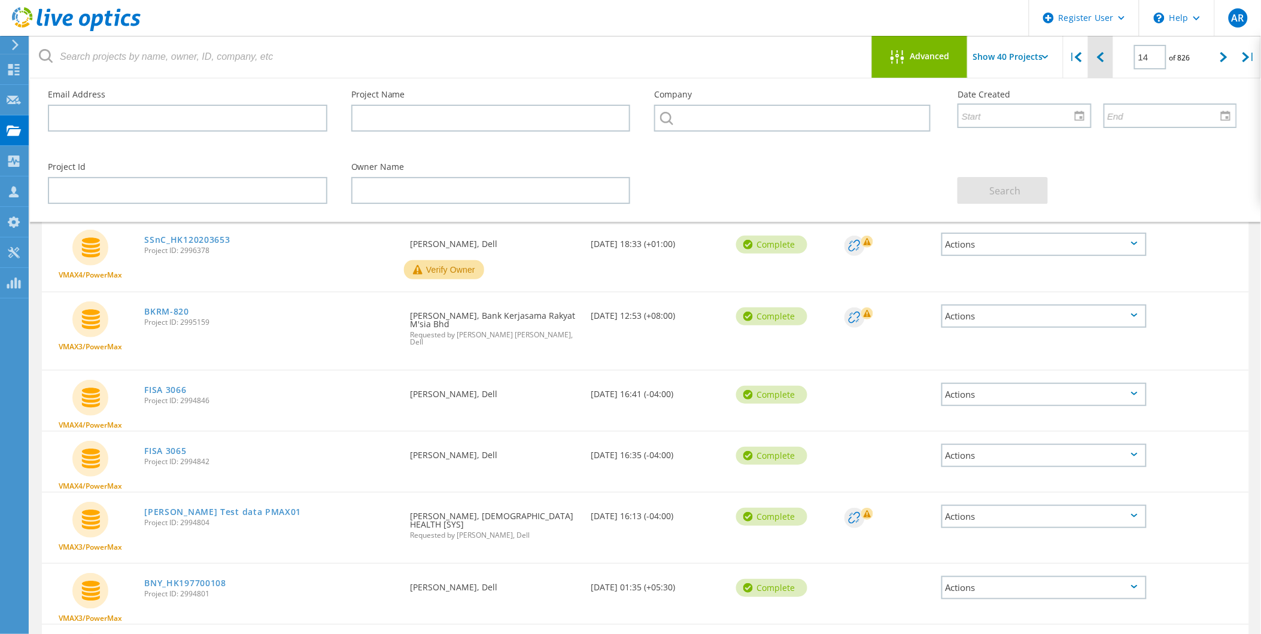
click at [1104, 60] on icon at bounding box center [1100, 57] width 7 height 10
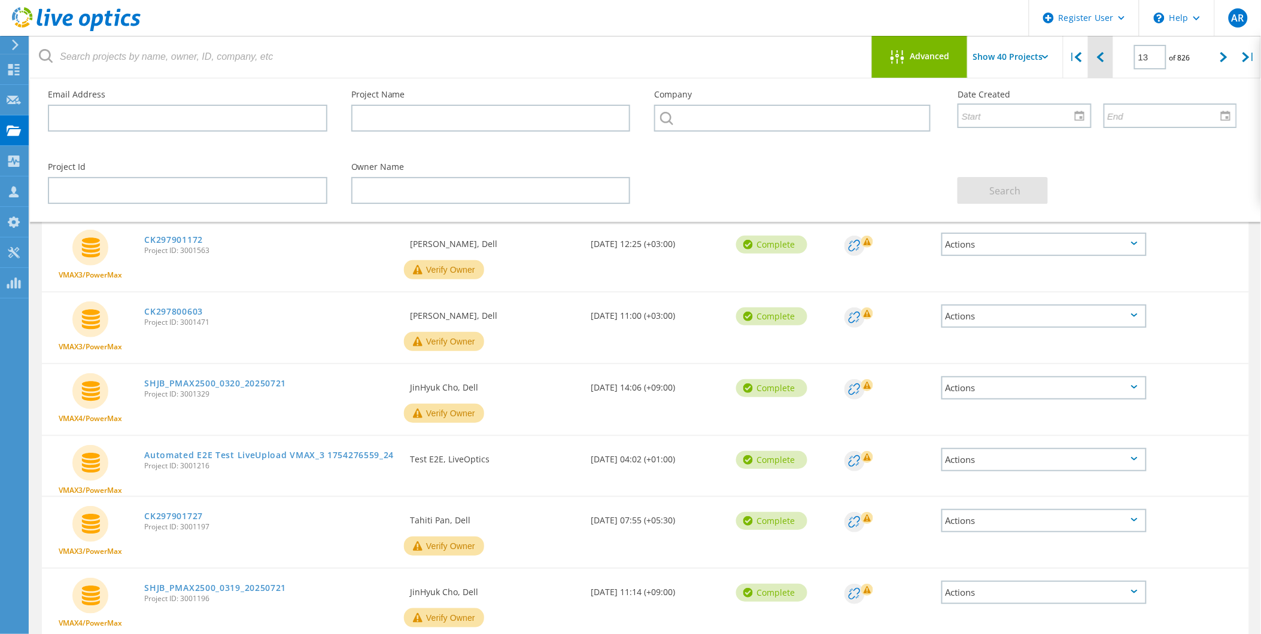
click at [1103, 57] on icon at bounding box center [1100, 57] width 7 height 10
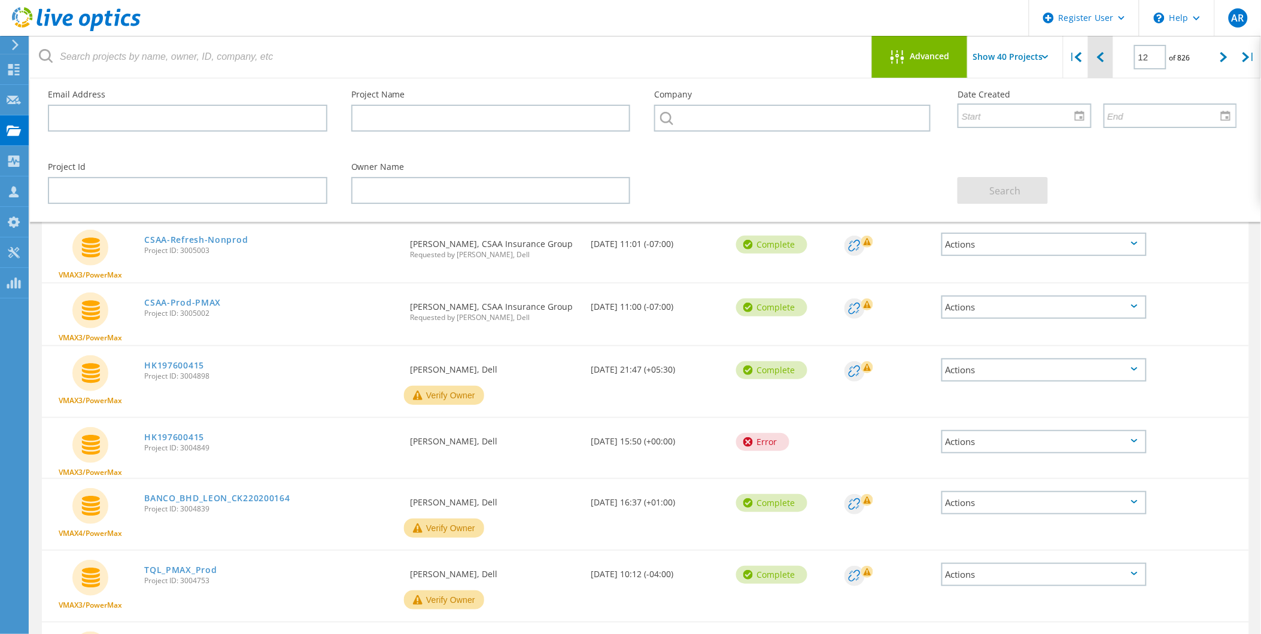
click at [1103, 57] on icon at bounding box center [1100, 57] width 7 height 10
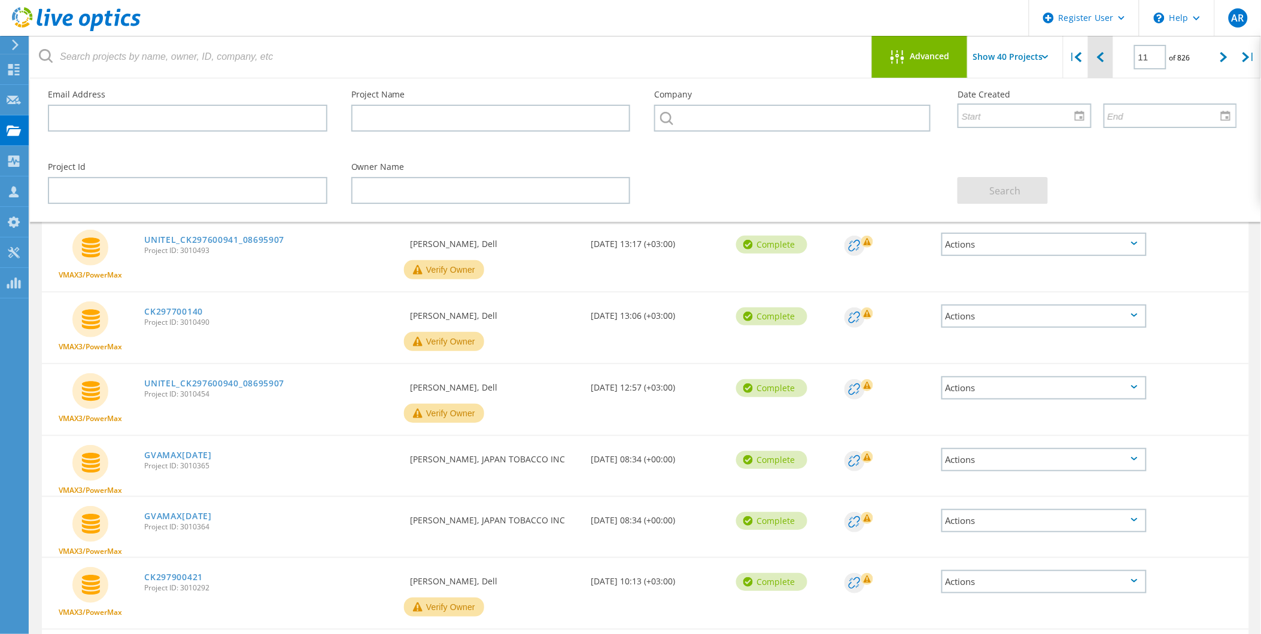
click at [1103, 57] on icon at bounding box center [1100, 57] width 7 height 10
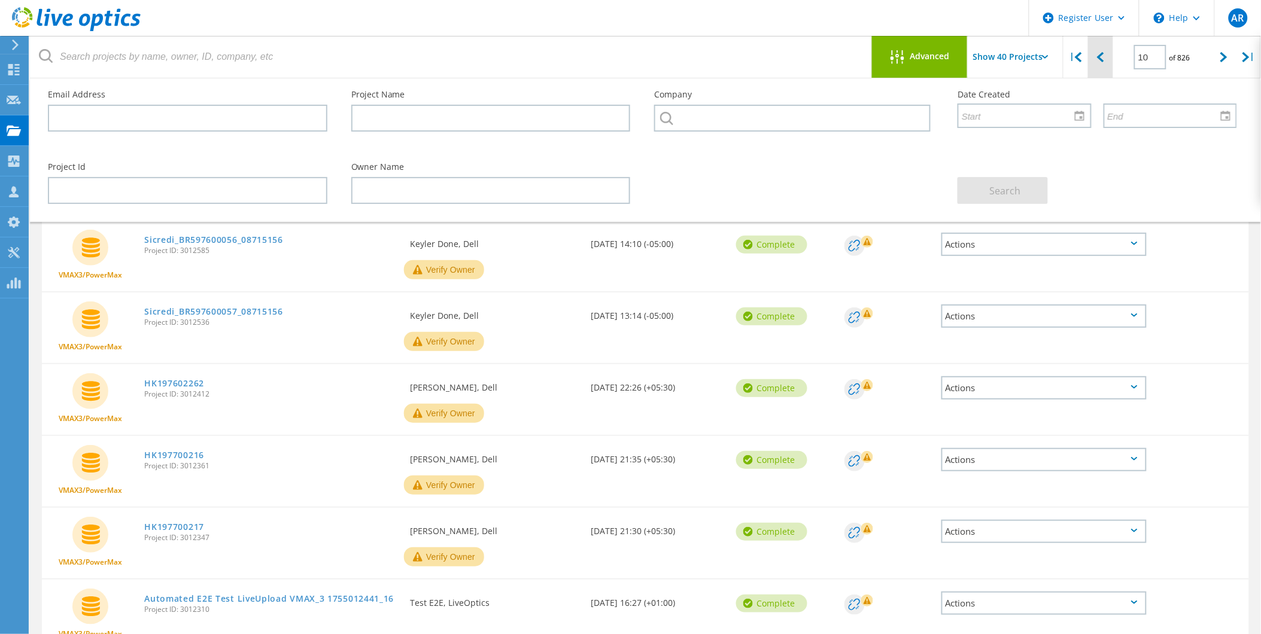
click at [1103, 57] on icon at bounding box center [1100, 57] width 7 height 10
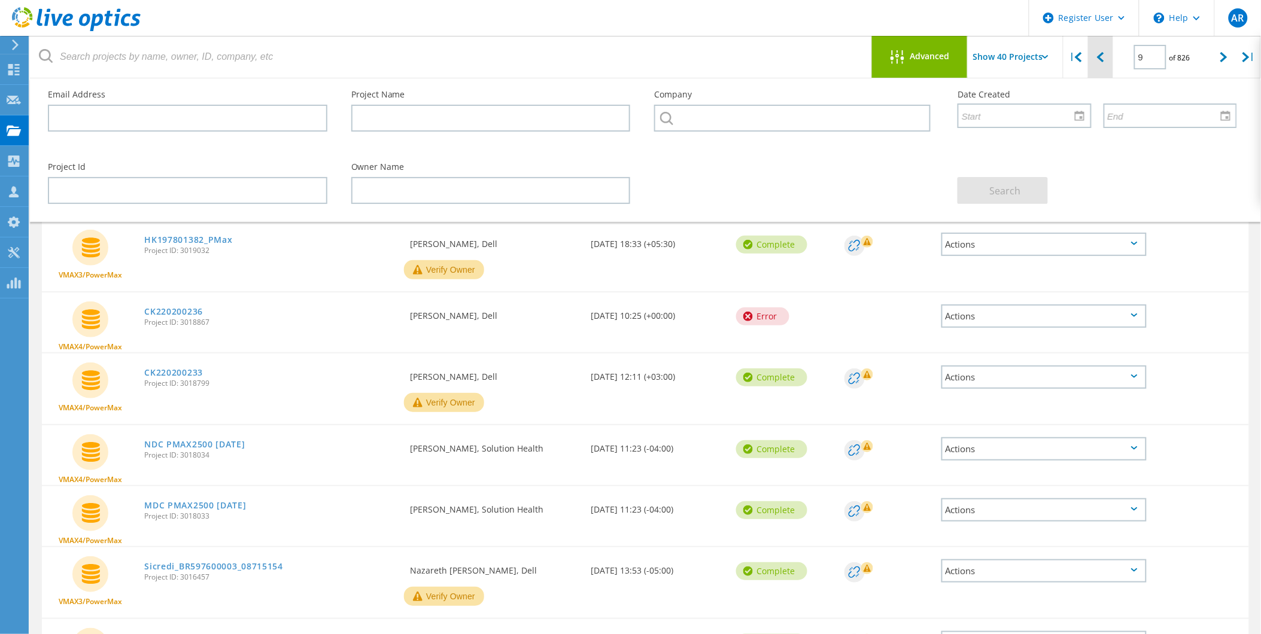
click at [1103, 55] on icon at bounding box center [1100, 57] width 7 height 10
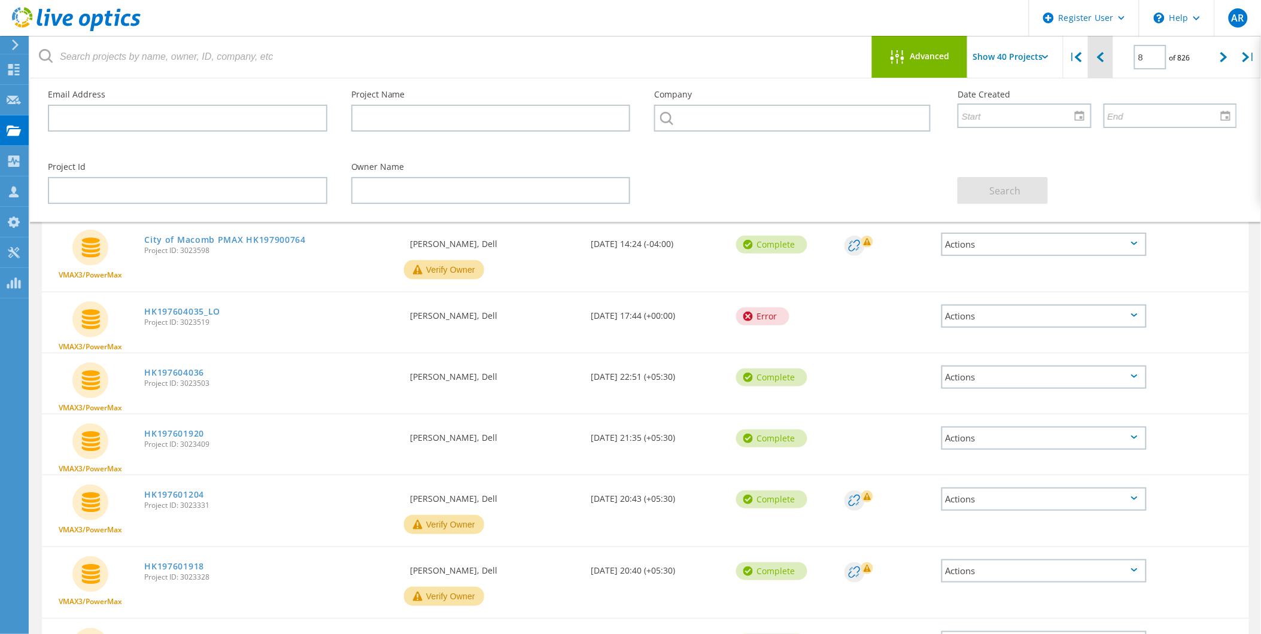
click at [1101, 60] on icon at bounding box center [1100, 57] width 7 height 10
type input "7"
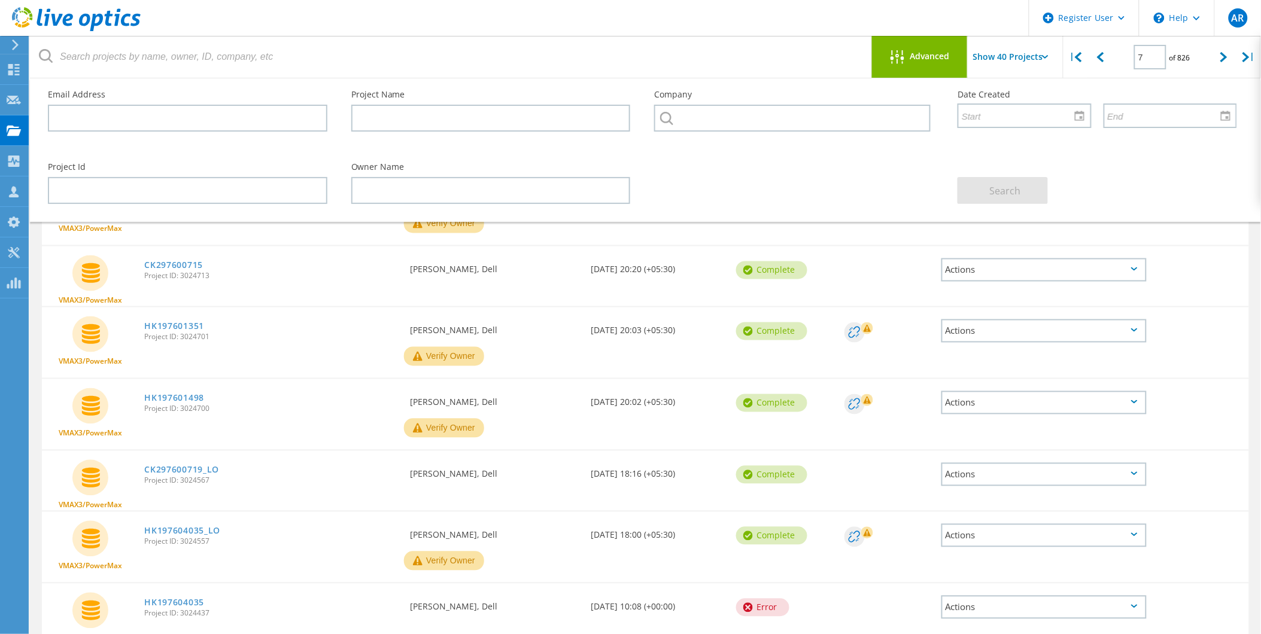
scroll to position [2196, 0]
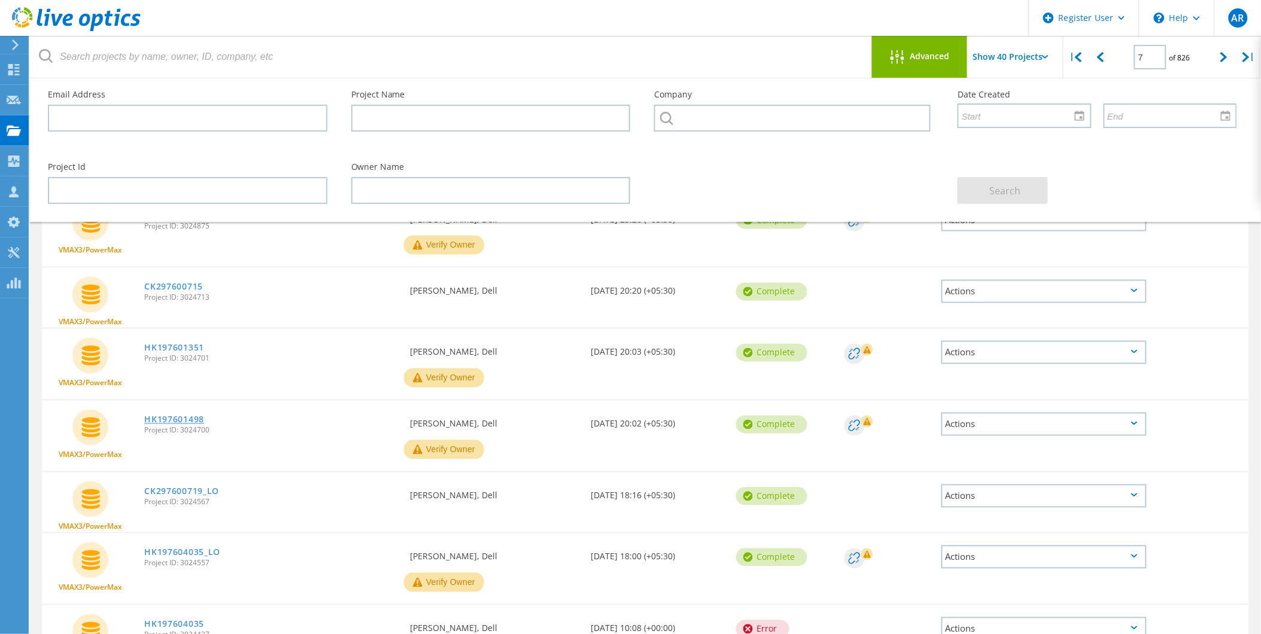
click at [168, 416] on link "HK197601498" at bounding box center [174, 420] width 60 height 8
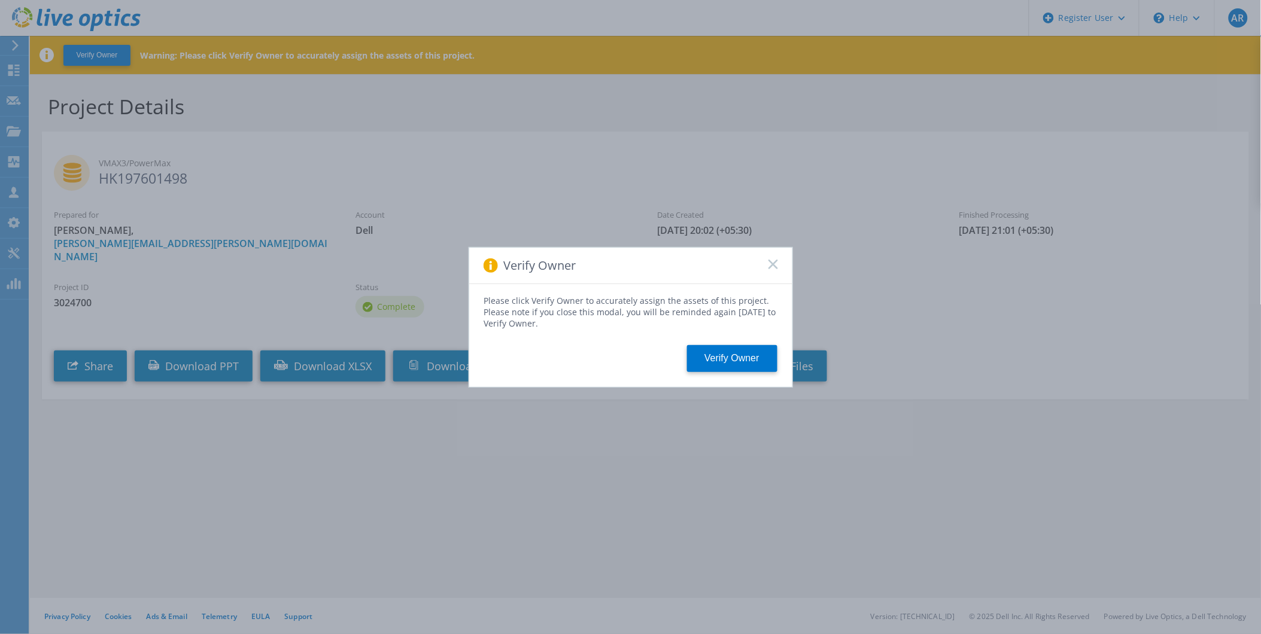
click at [775, 260] on rect at bounding box center [773, 264] width 10 height 10
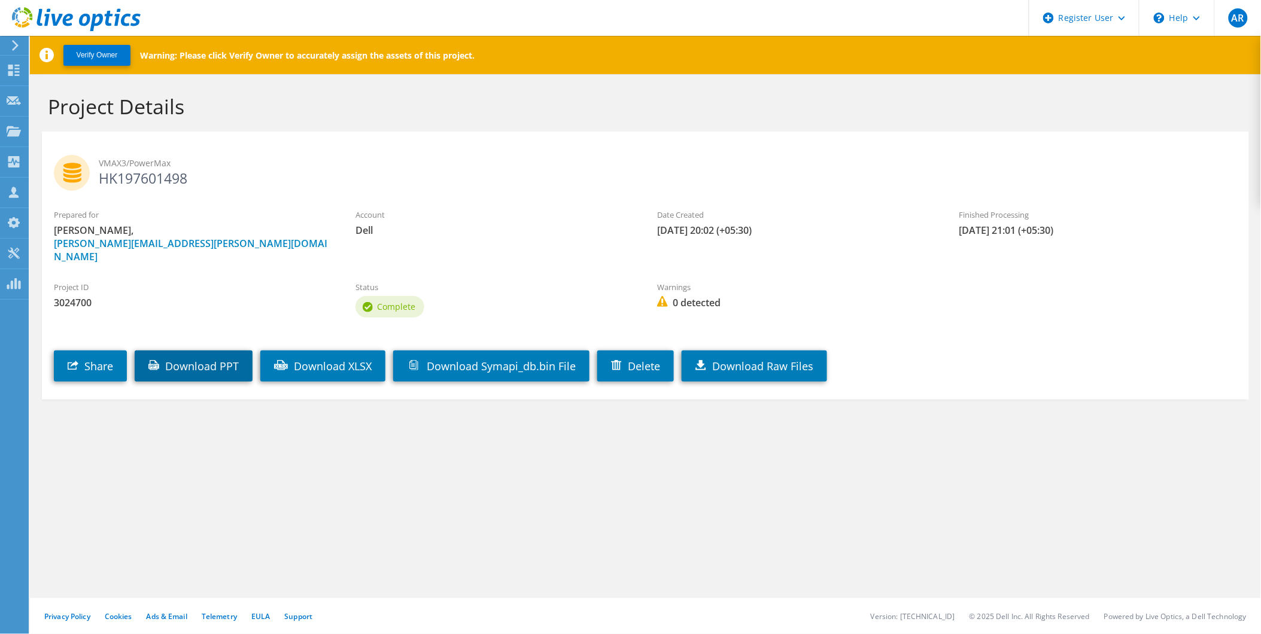
click at [206, 351] on link "Download PPT" at bounding box center [194, 366] width 118 height 31
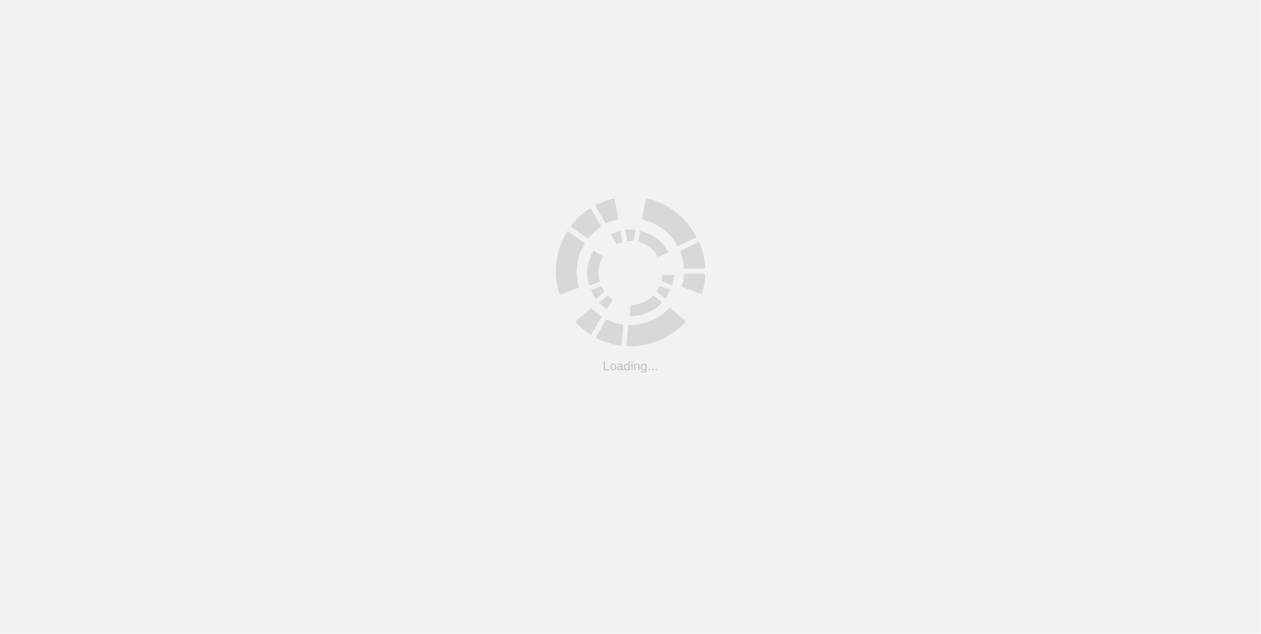
scroll to position [209, 0]
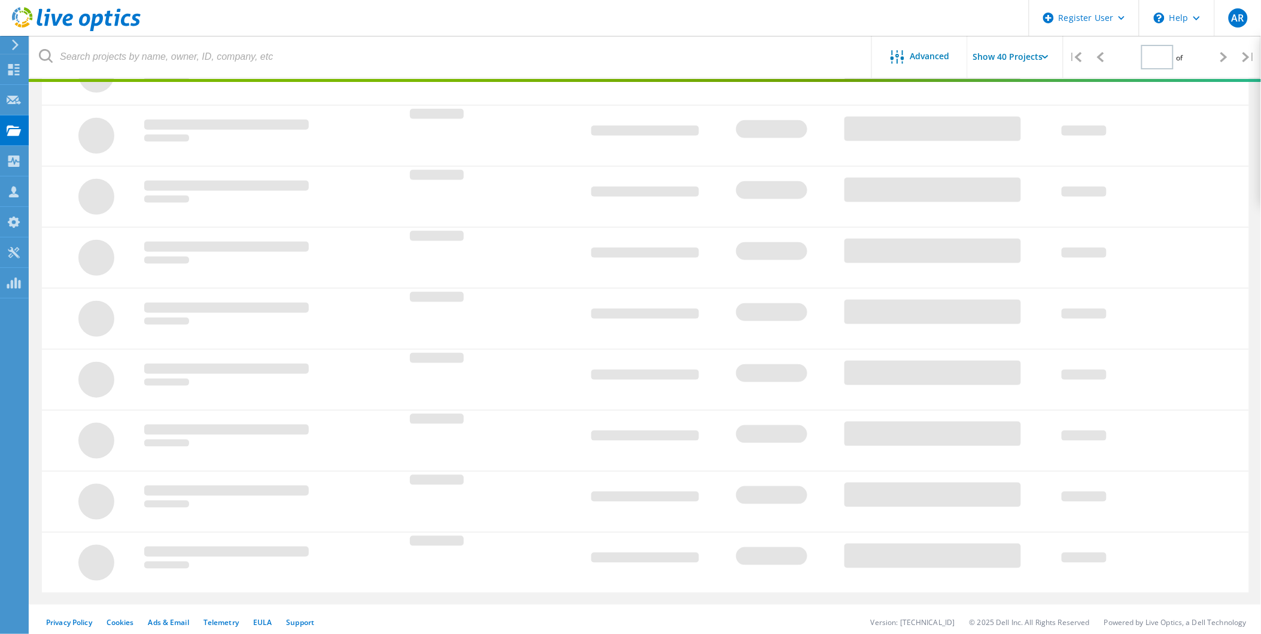
type input "7"
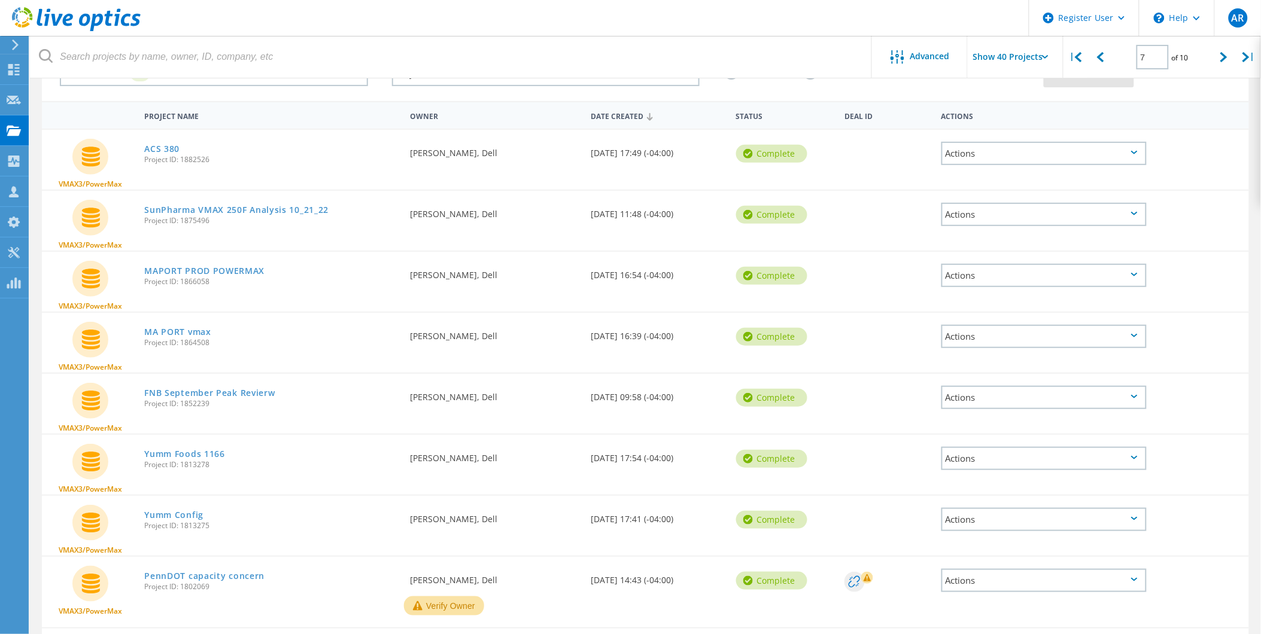
scroll to position [0, 0]
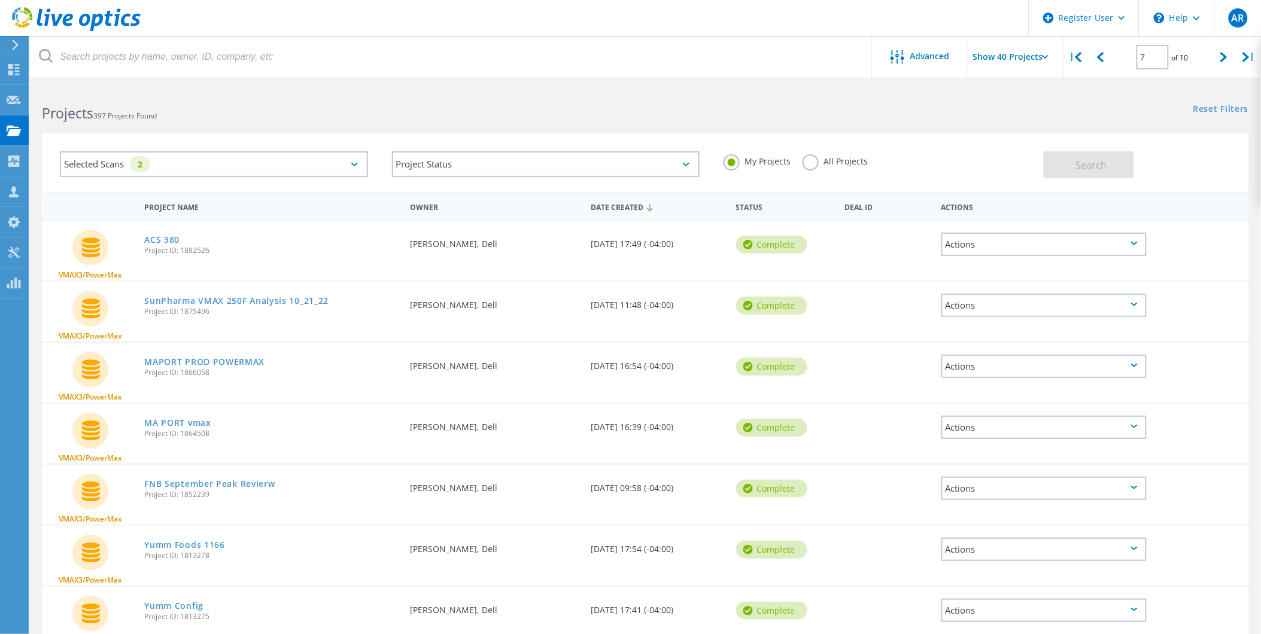
click at [805, 160] on label "All Projects" at bounding box center [834, 159] width 65 height 11
click at [0, 0] on input "All Projects" at bounding box center [0, 0] width 0 height 0
click at [1105, 157] on button "Search" at bounding box center [1088, 164] width 90 height 27
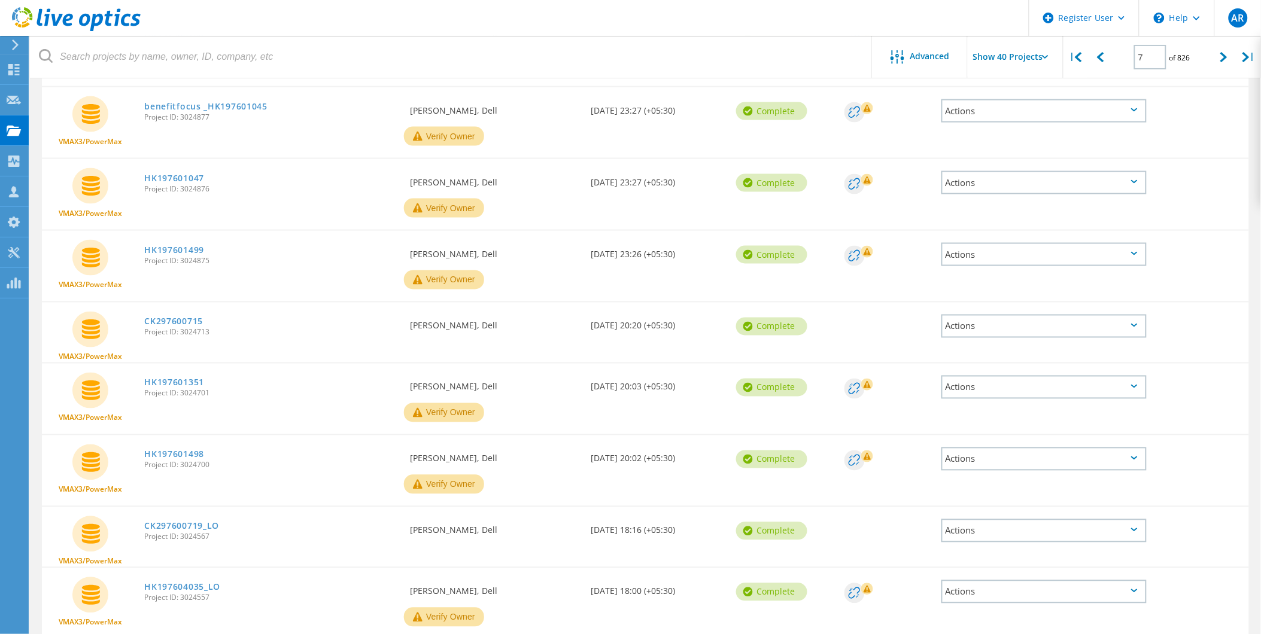
scroll to position [2130, 0]
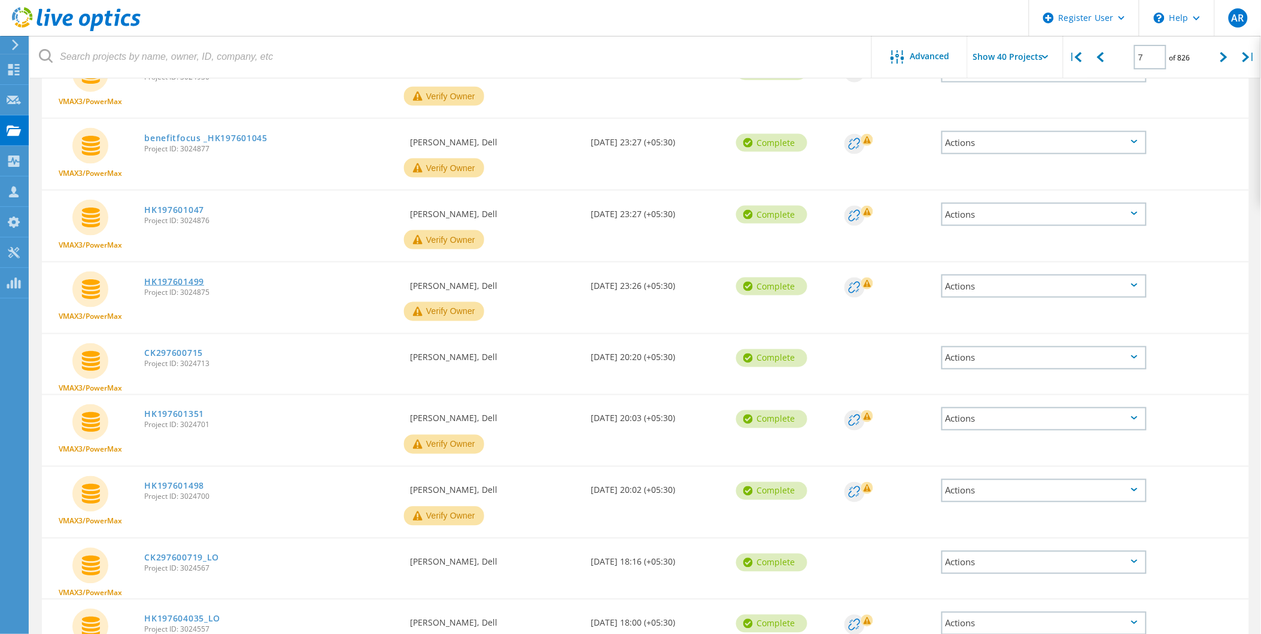
click at [173, 278] on link "HK197601499" at bounding box center [174, 282] width 60 height 8
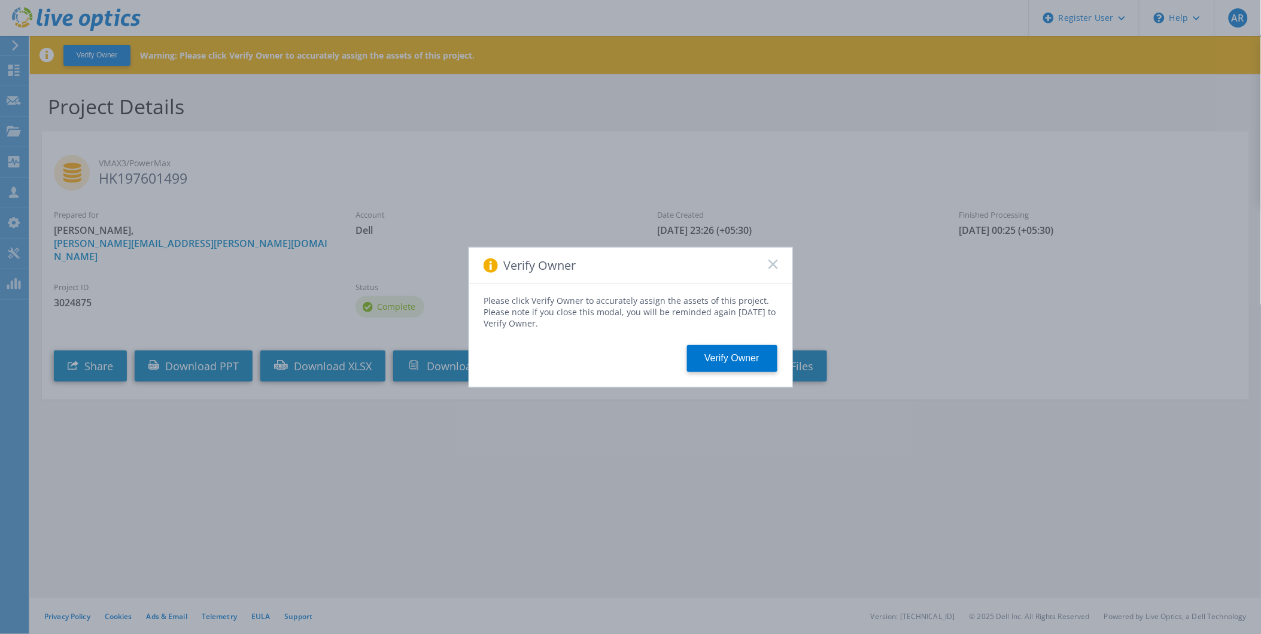
click at [206, 354] on div "Verify Owner Please click Verify Owner to accurately assign the assets of this …" at bounding box center [630, 317] width 1261 height 634
click at [773, 264] on rect at bounding box center [773, 264] width 10 height 10
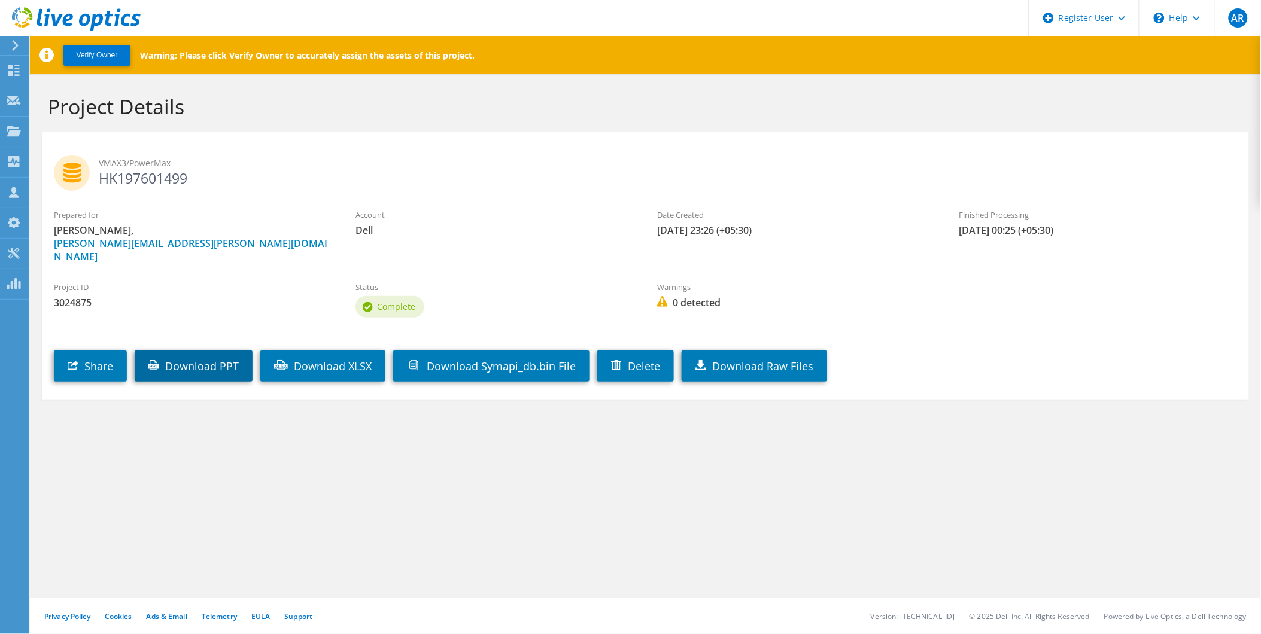
click at [221, 351] on link "Download PPT" at bounding box center [194, 366] width 118 height 31
click at [248, 480] on div "Verify Owner Warning: Please click Verify Owner to accurately assign the assets…" at bounding box center [645, 335] width 1231 height 598
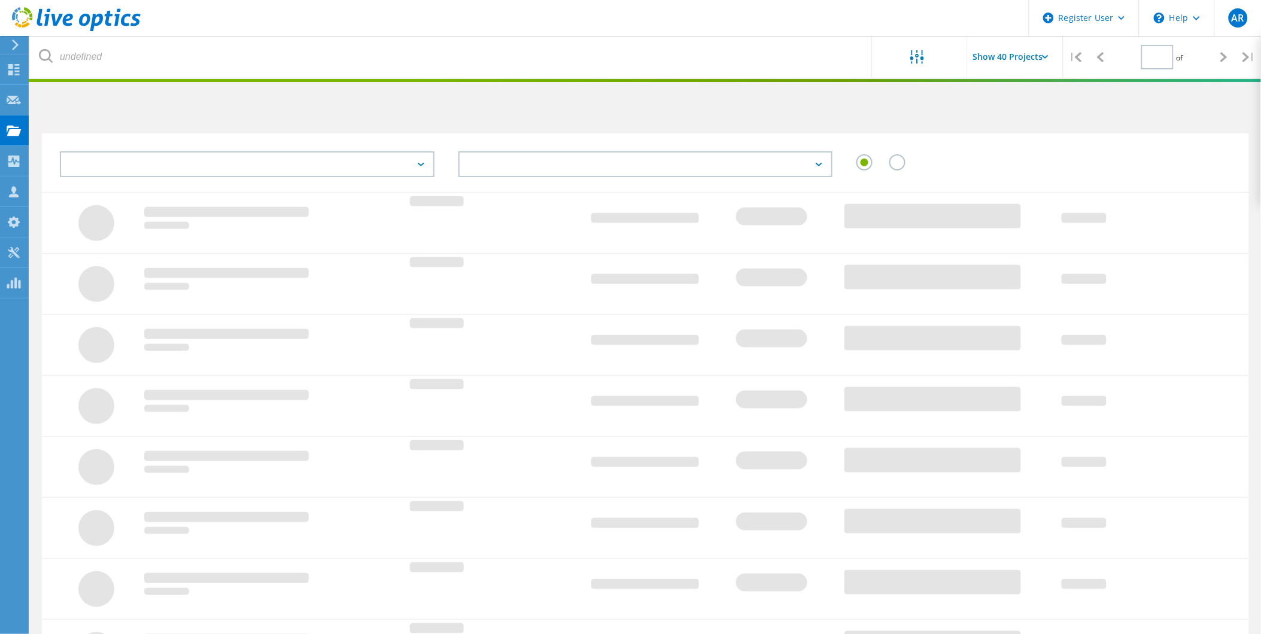
scroll to position [209, 0]
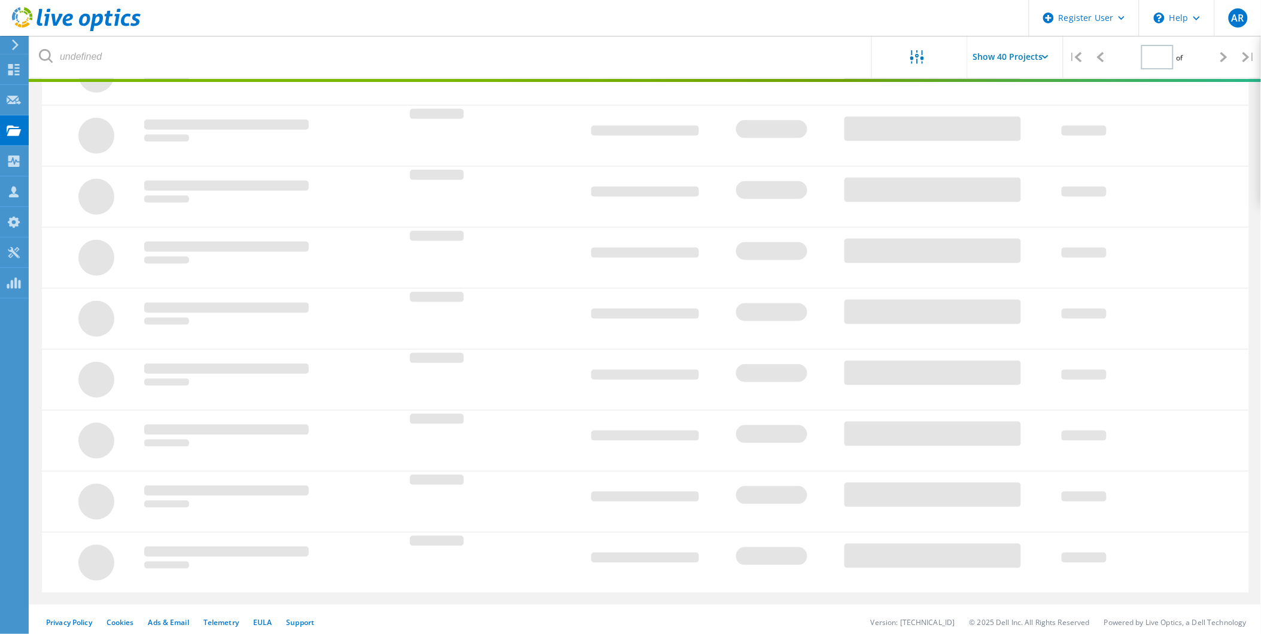
type input "7"
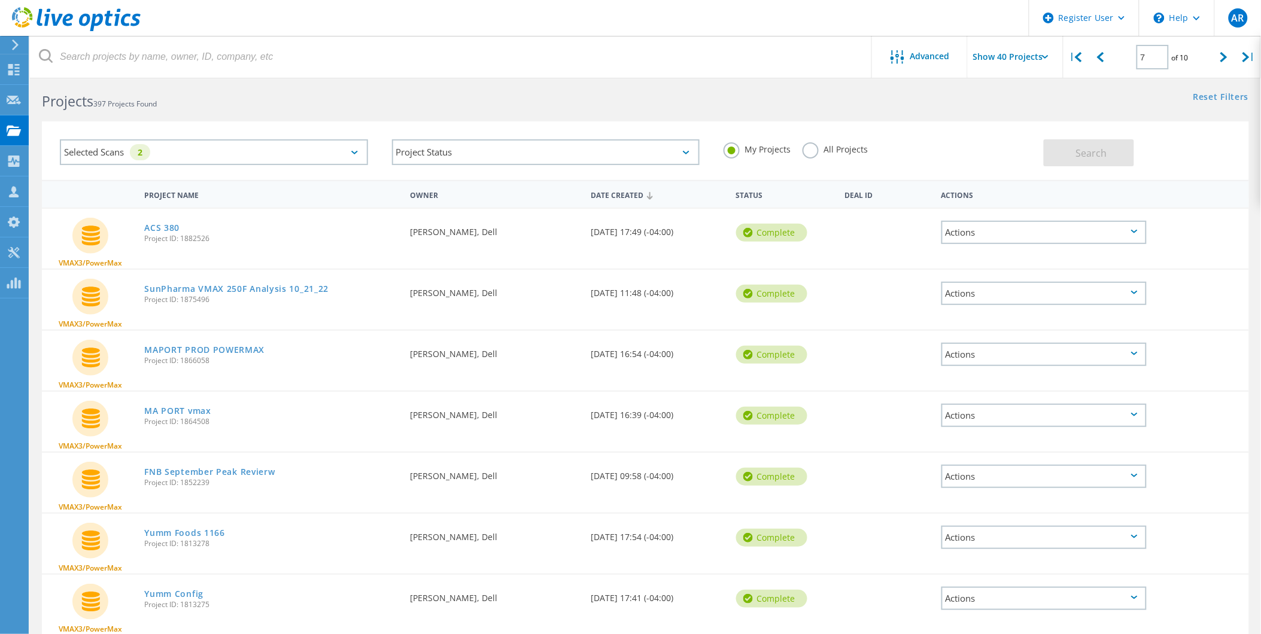
scroll to position [0, 0]
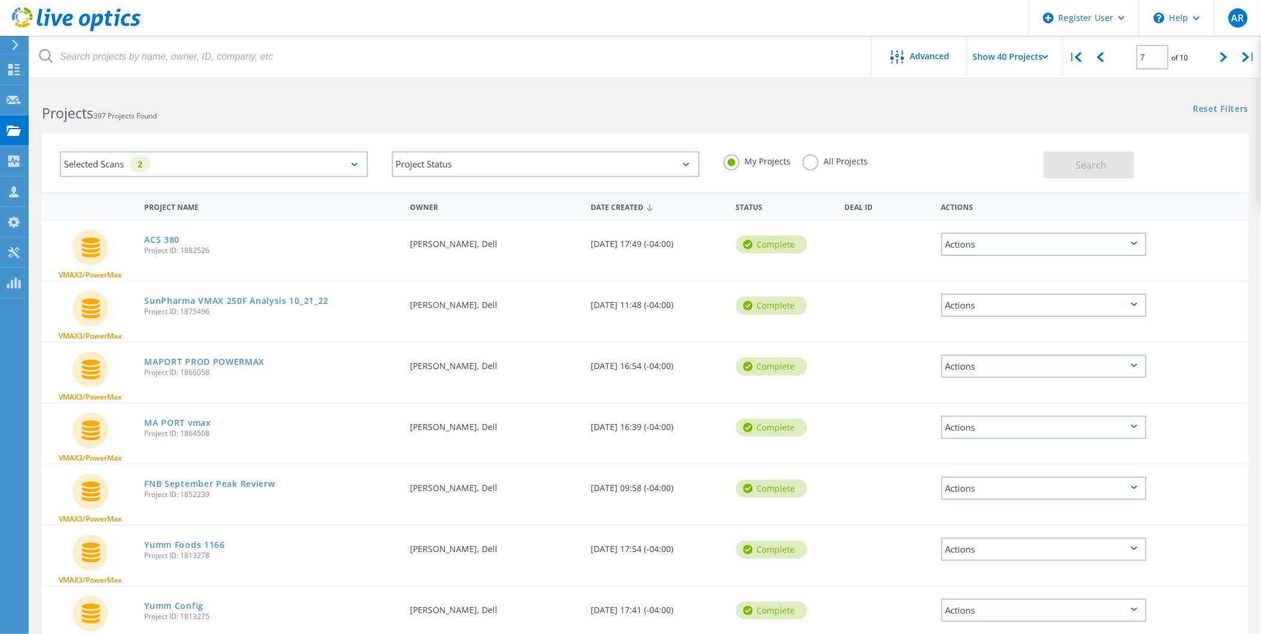
click at [815, 159] on label "All Projects" at bounding box center [834, 159] width 65 height 11
click at [0, 0] on input "All Projects" at bounding box center [0, 0] width 0 height 0
click at [1085, 165] on span "Search" at bounding box center [1091, 165] width 31 height 13
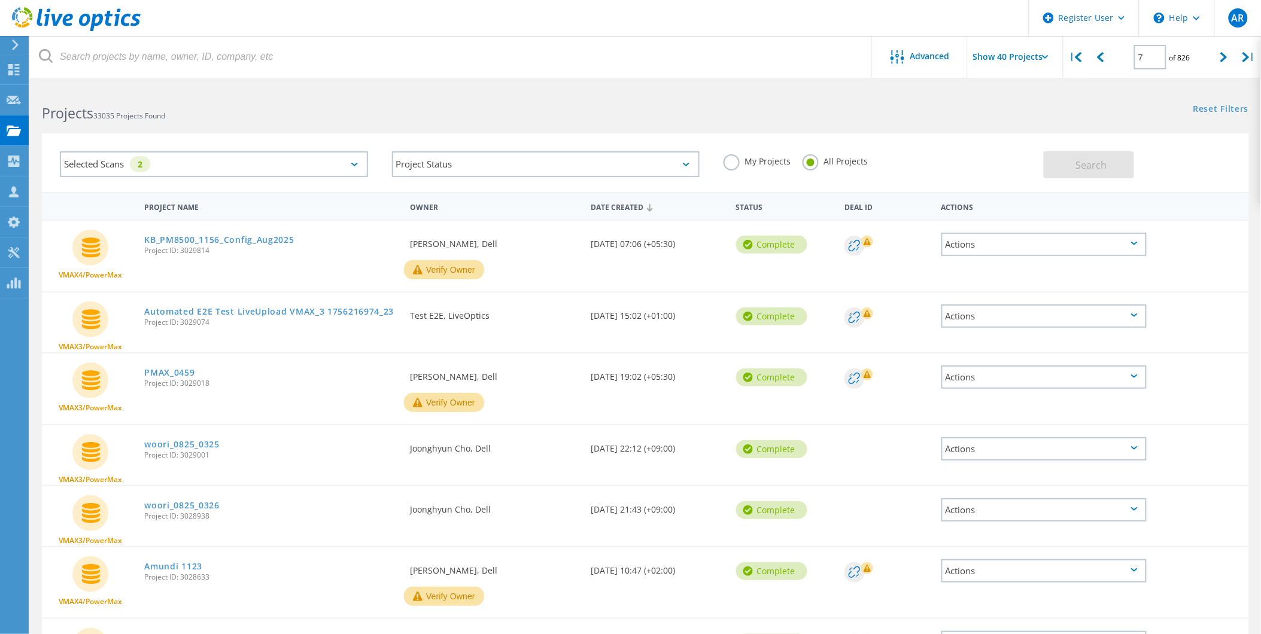
scroll to position [1933, 0]
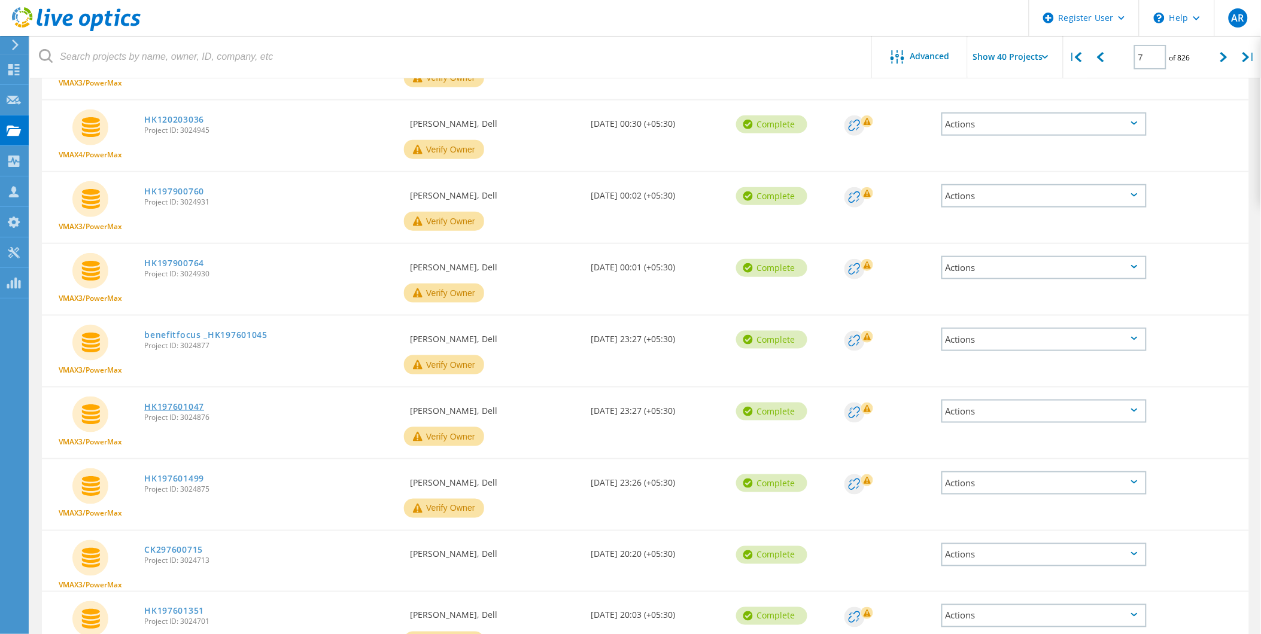
click at [182, 403] on link "HK197601047" at bounding box center [174, 407] width 60 height 8
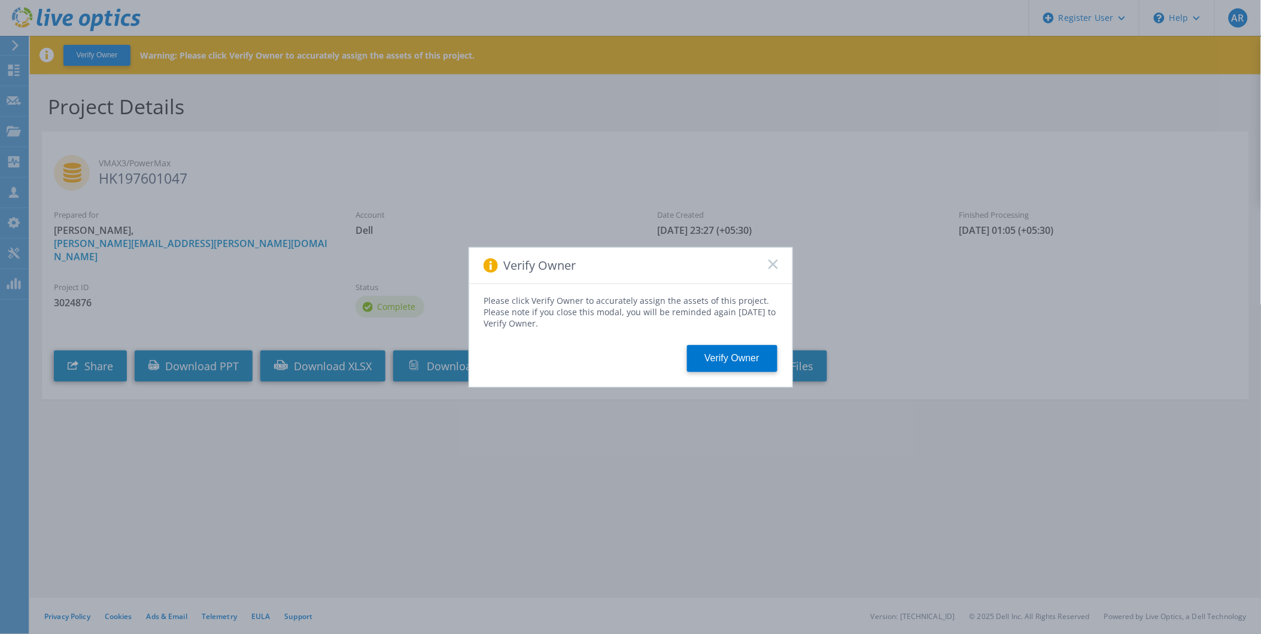
click at [777, 266] on icon at bounding box center [773, 265] width 10 height 10
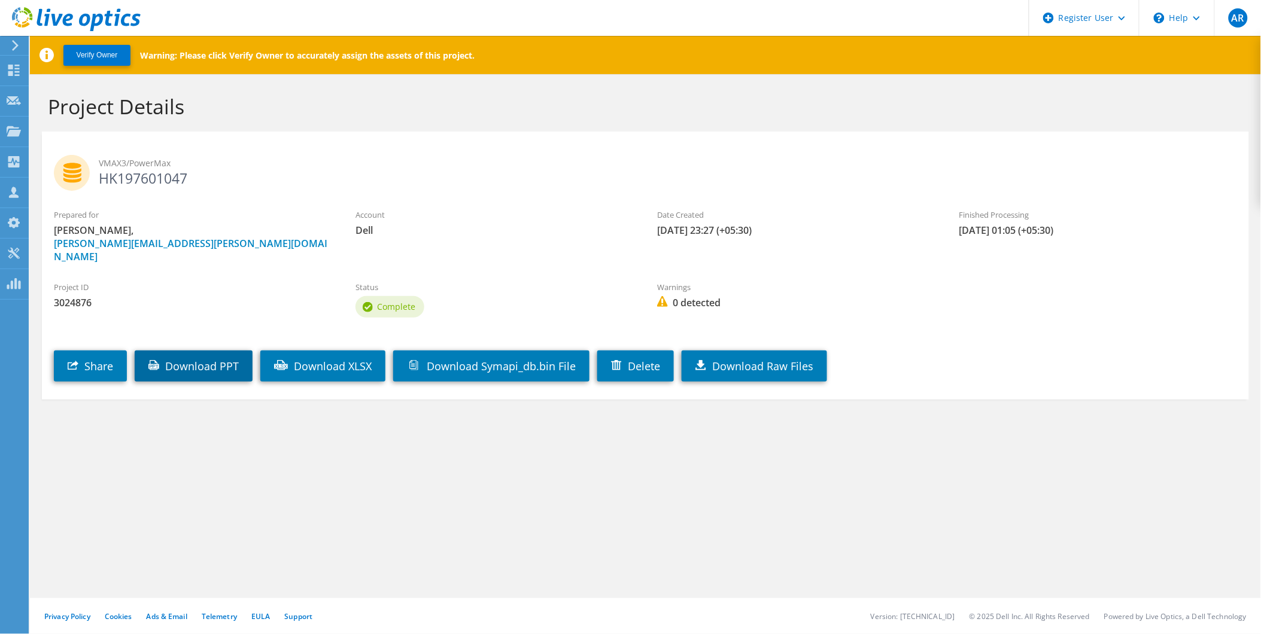
click at [211, 351] on link "Download PPT" at bounding box center [194, 366] width 118 height 31
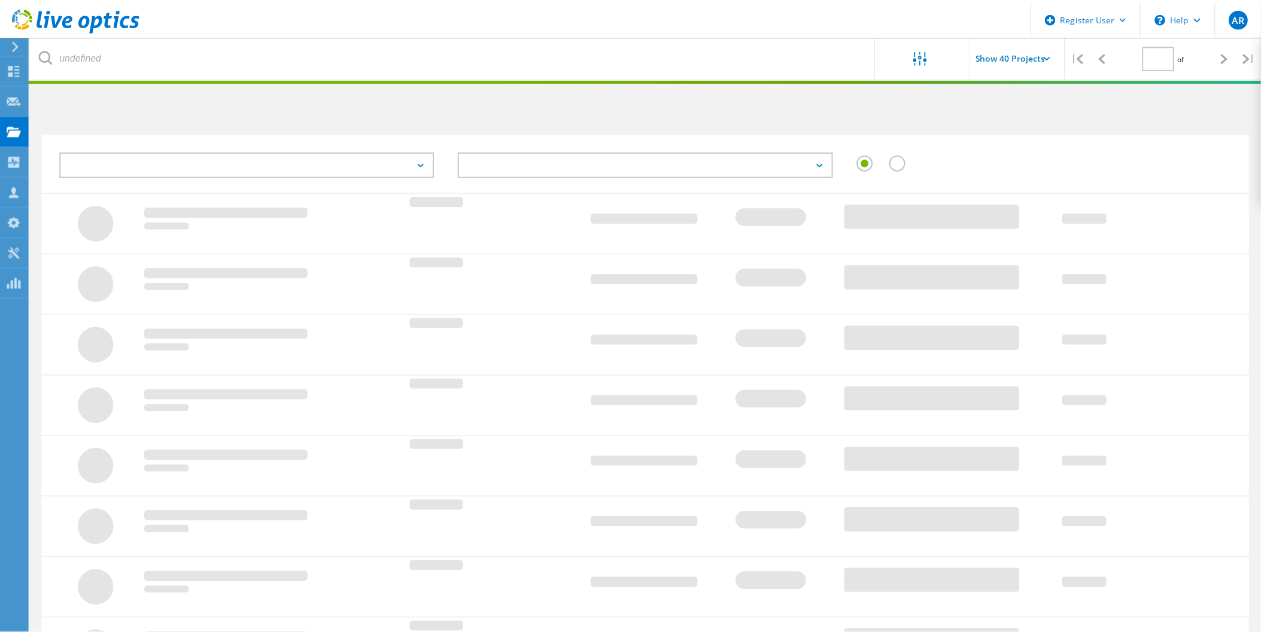
scroll to position [33, 0]
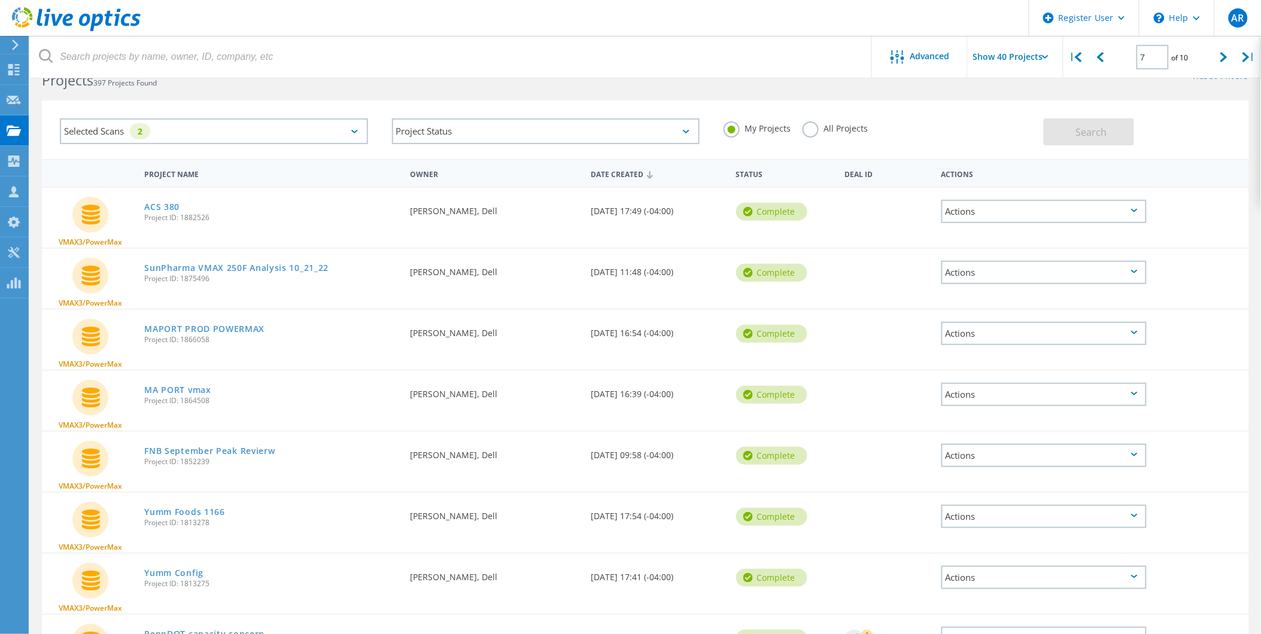
click at [808, 127] on label "All Projects" at bounding box center [834, 126] width 65 height 11
click at [0, 0] on input "All Projects" at bounding box center [0, 0] width 0 height 0
click at [1065, 138] on button "Search" at bounding box center [1088, 131] width 90 height 27
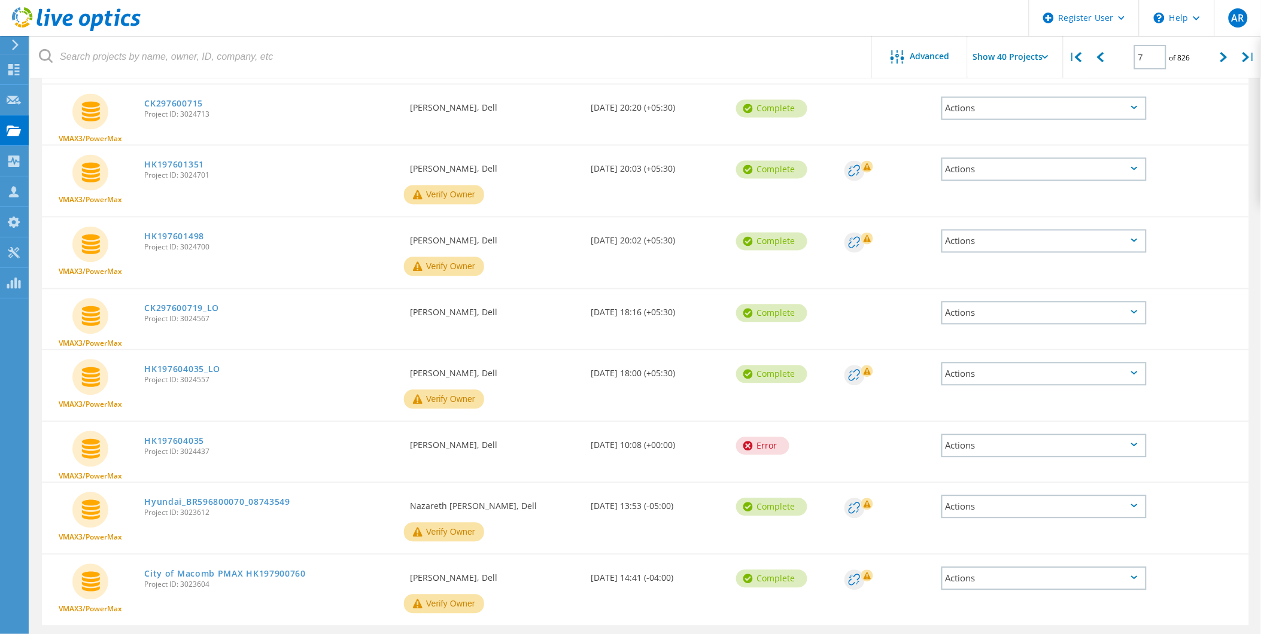
scroll to position [2395, 0]
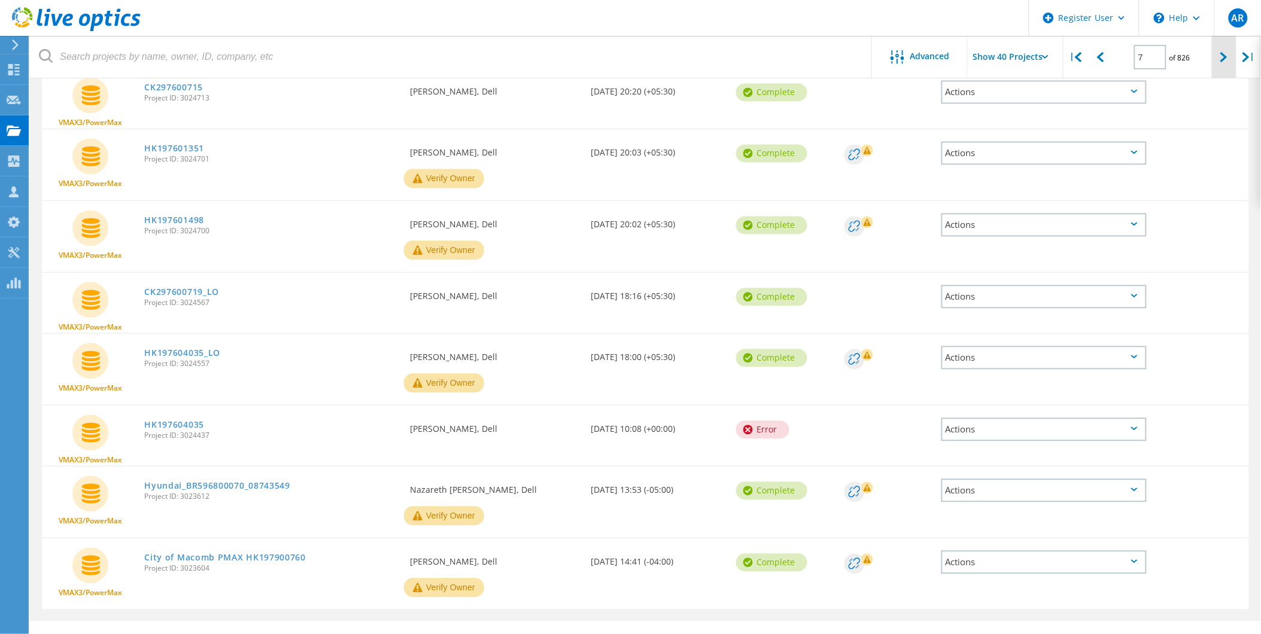
click at [1219, 56] on div at bounding box center [1223, 57] width 25 height 42
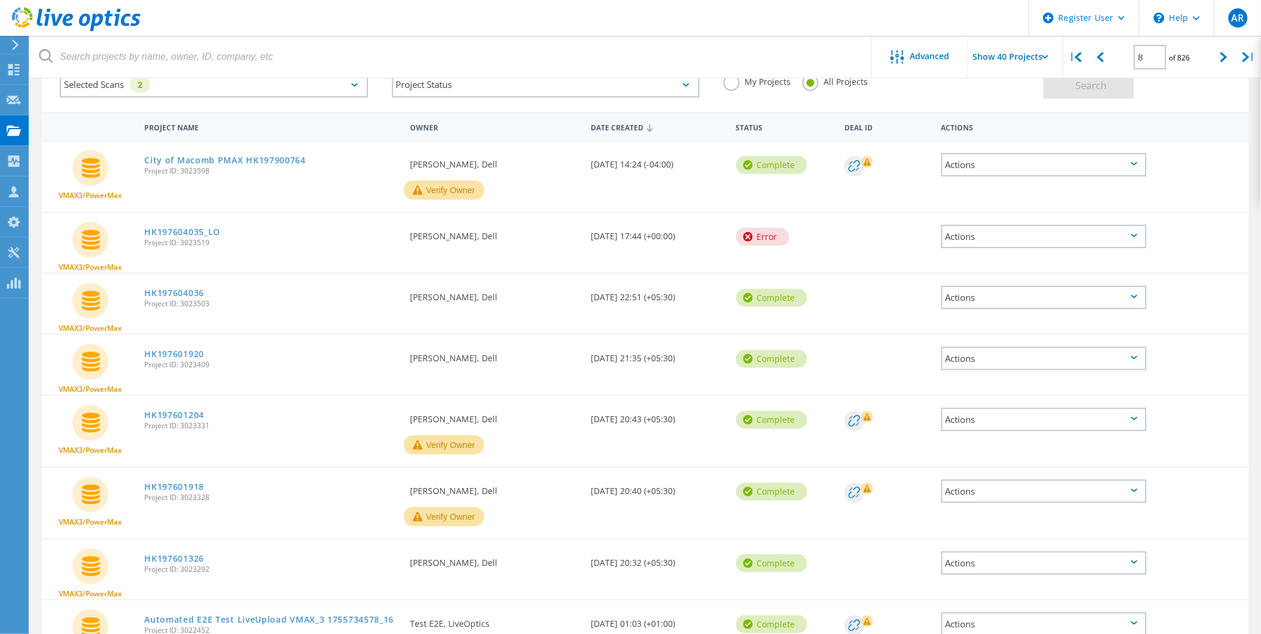
scroll to position [0, 0]
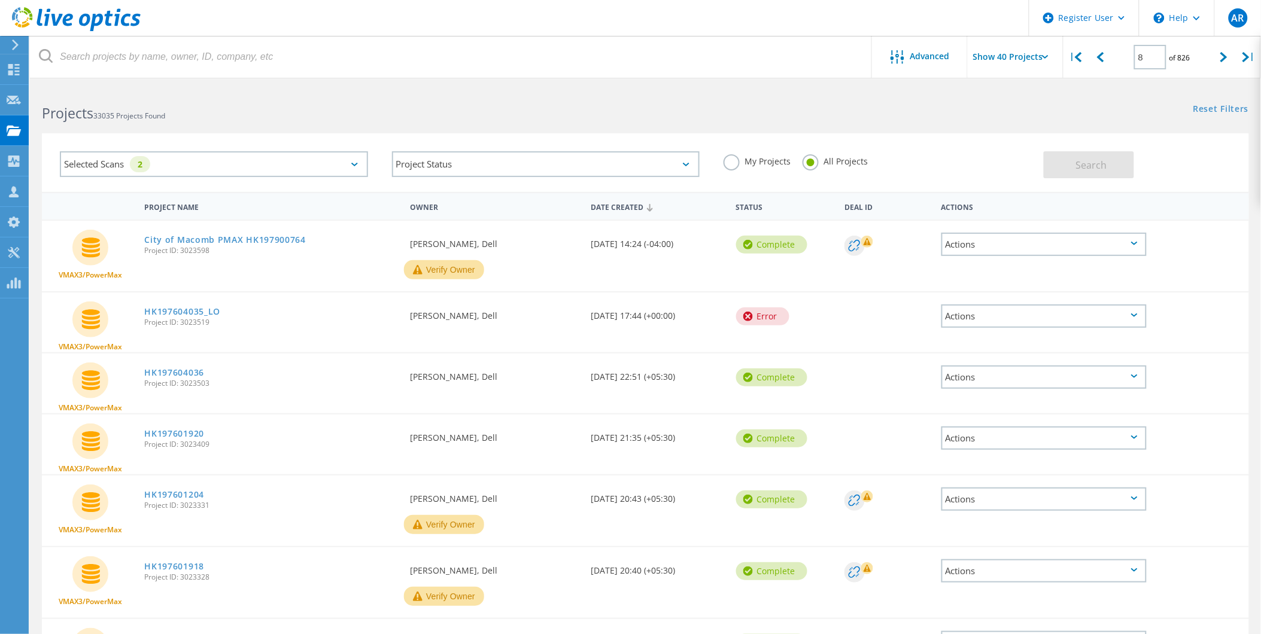
click at [586, 461] on div "VMAX3/PowerMax HK197601920 Project ID: 3023409 Requested By [PERSON_NAME], Dell…" at bounding box center [645, 445] width 1207 height 60
click at [1225, 58] on icon at bounding box center [1223, 57] width 7 height 10
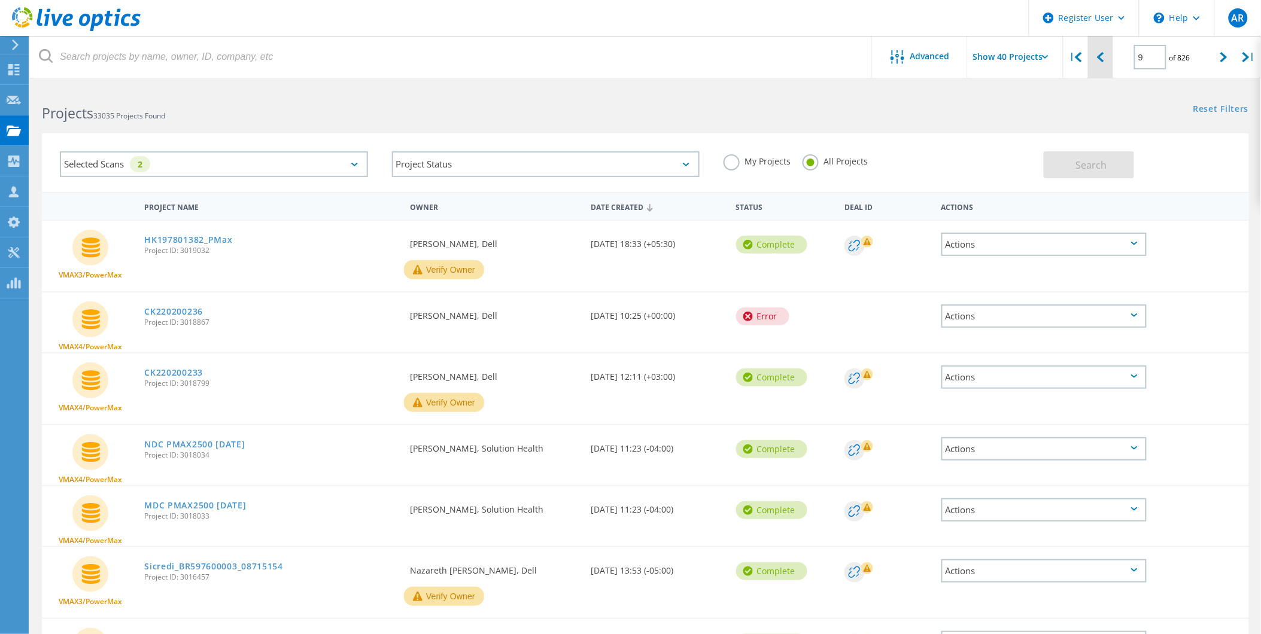
click at [1103, 57] on icon at bounding box center [1100, 57] width 7 height 10
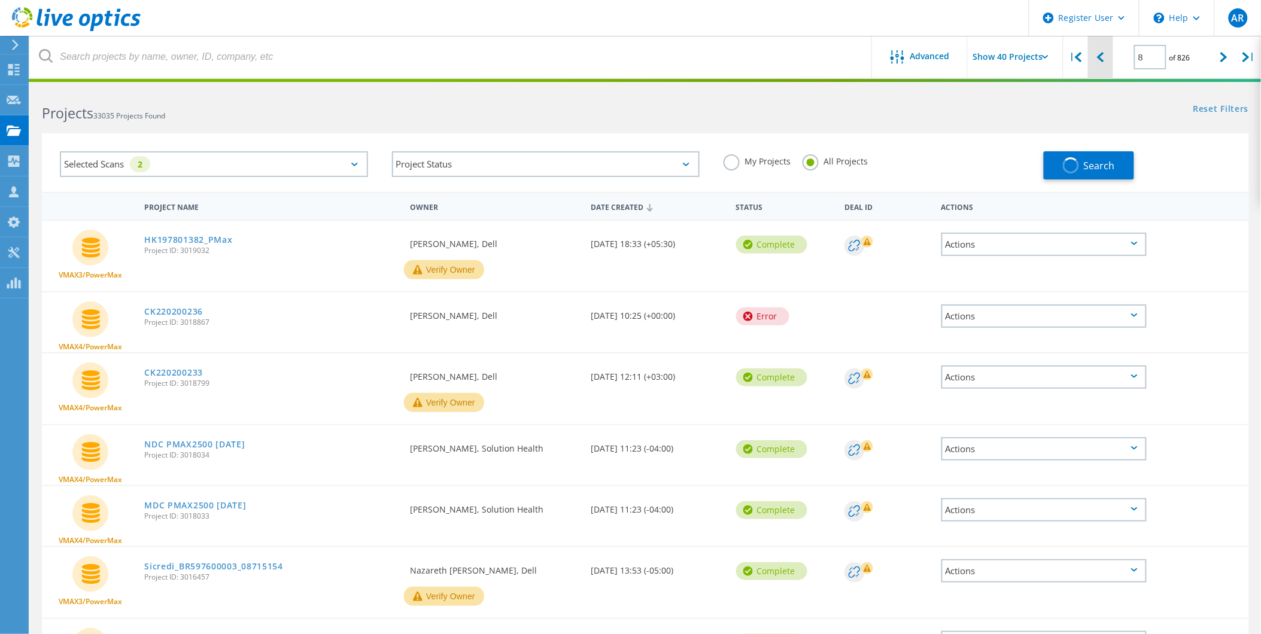
click at [1103, 57] on icon at bounding box center [1100, 57] width 7 height 10
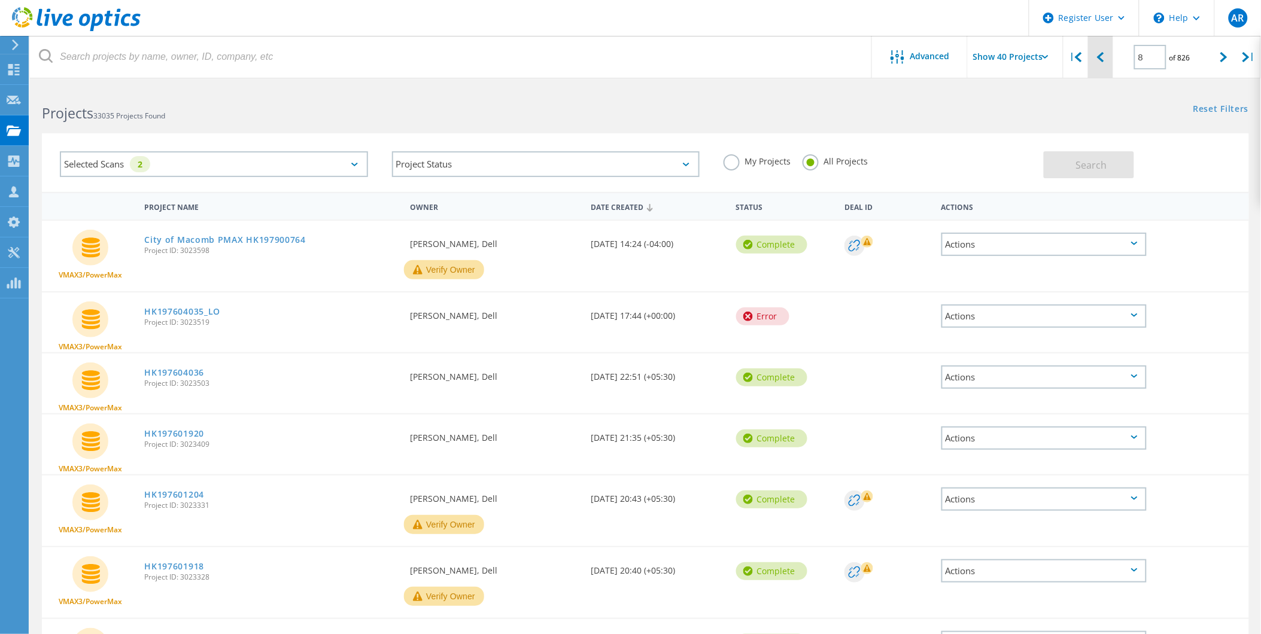
click at [1095, 57] on div at bounding box center [1100, 57] width 25 height 42
type input "7"
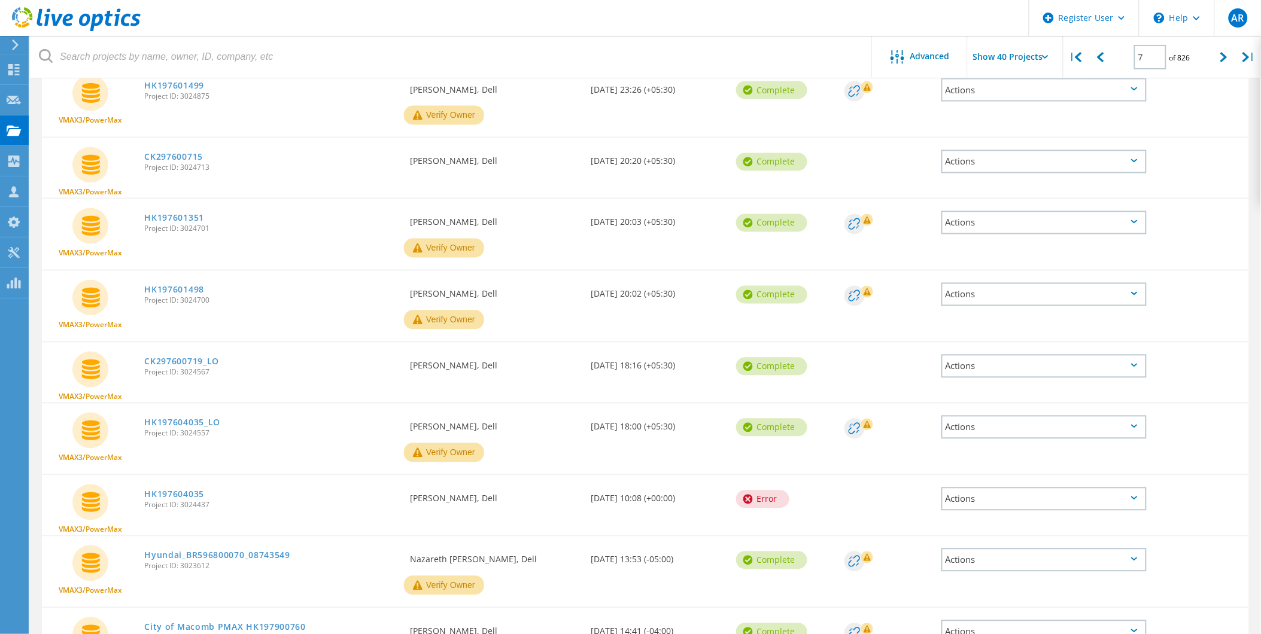
scroll to position [2395, 0]
